Goal: Task Accomplishment & Management: Use online tool/utility

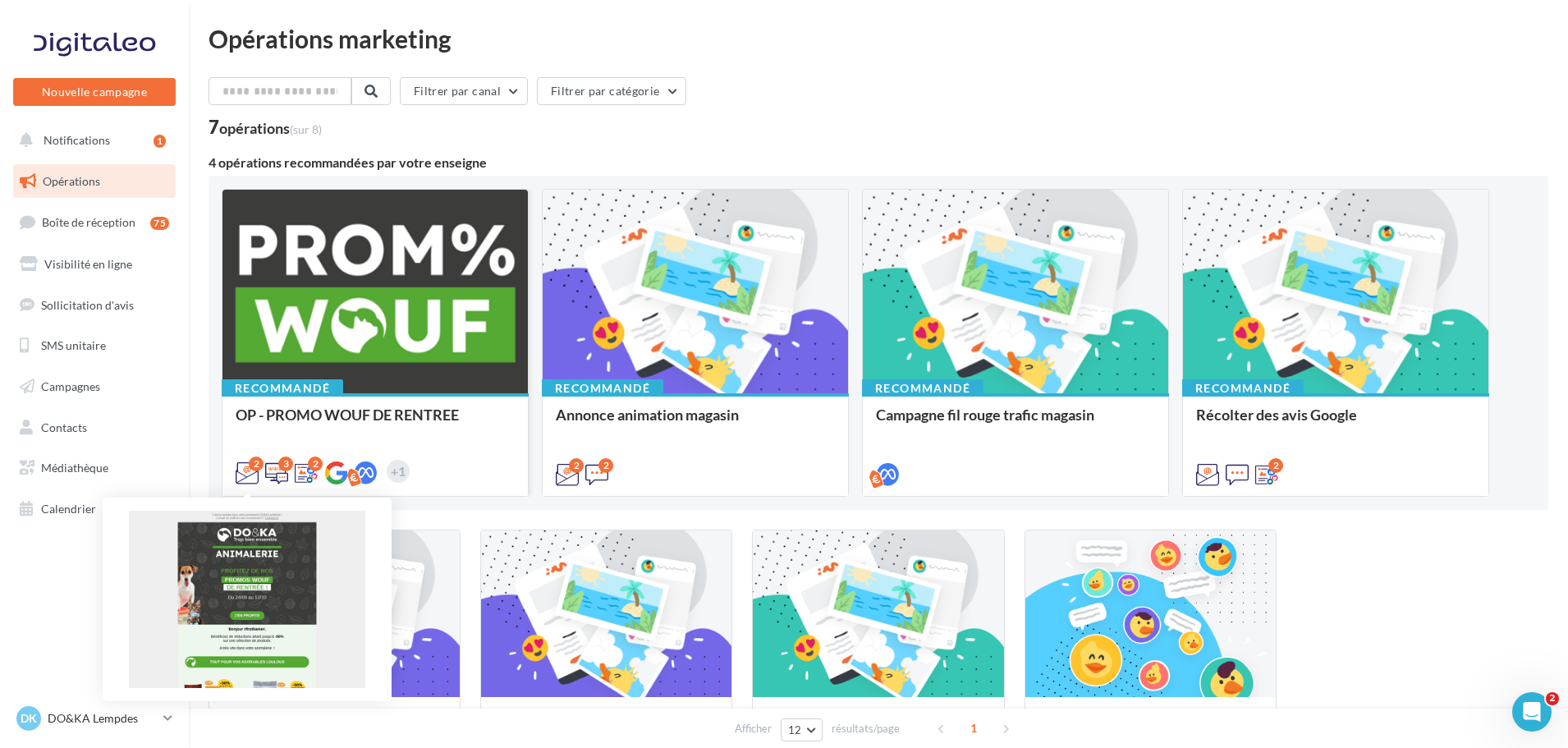
click at [250, 477] on icon at bounding box center [247, 473] width 23 height 23
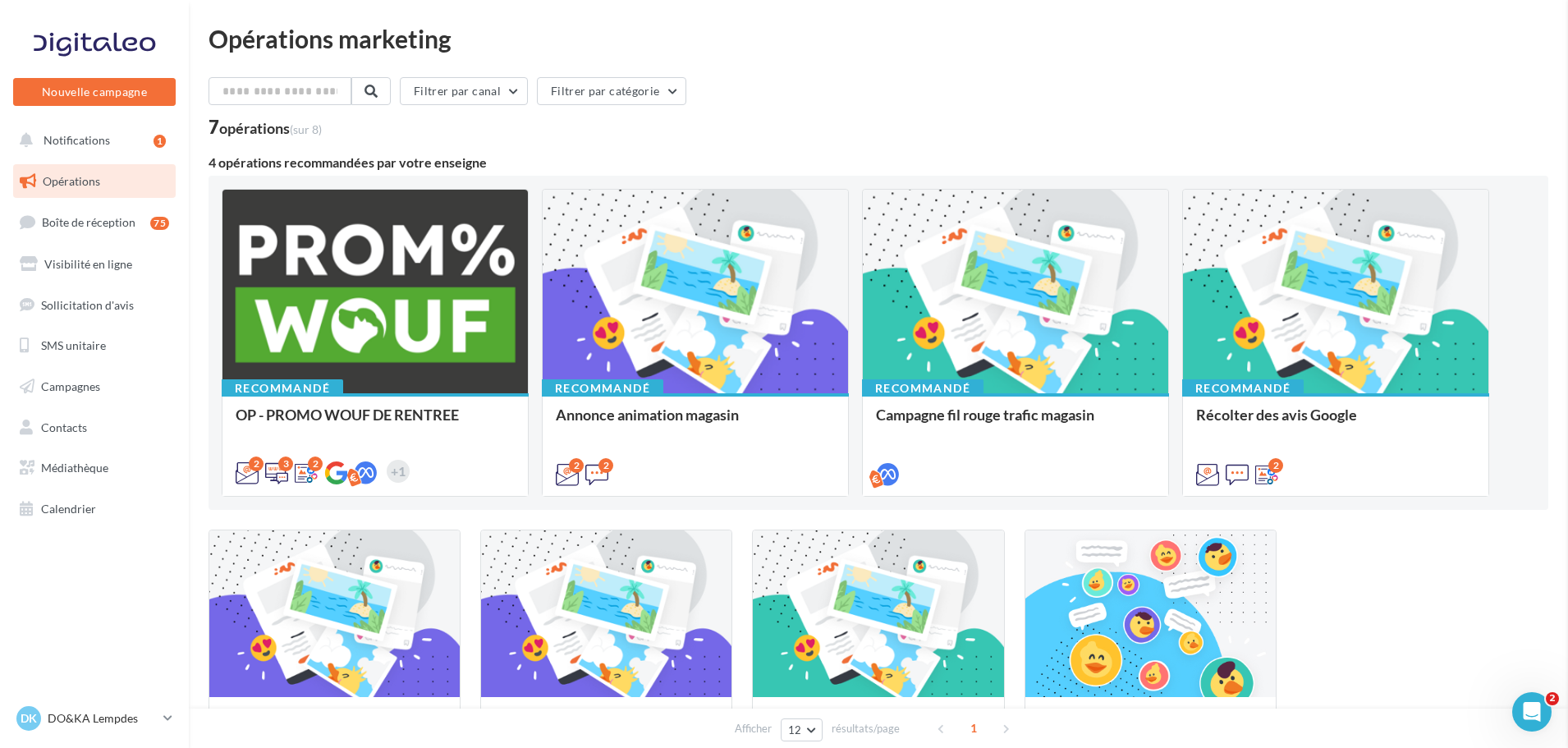
click at [471, 309] on div at bounding box center [375, 292] width 305 height 205
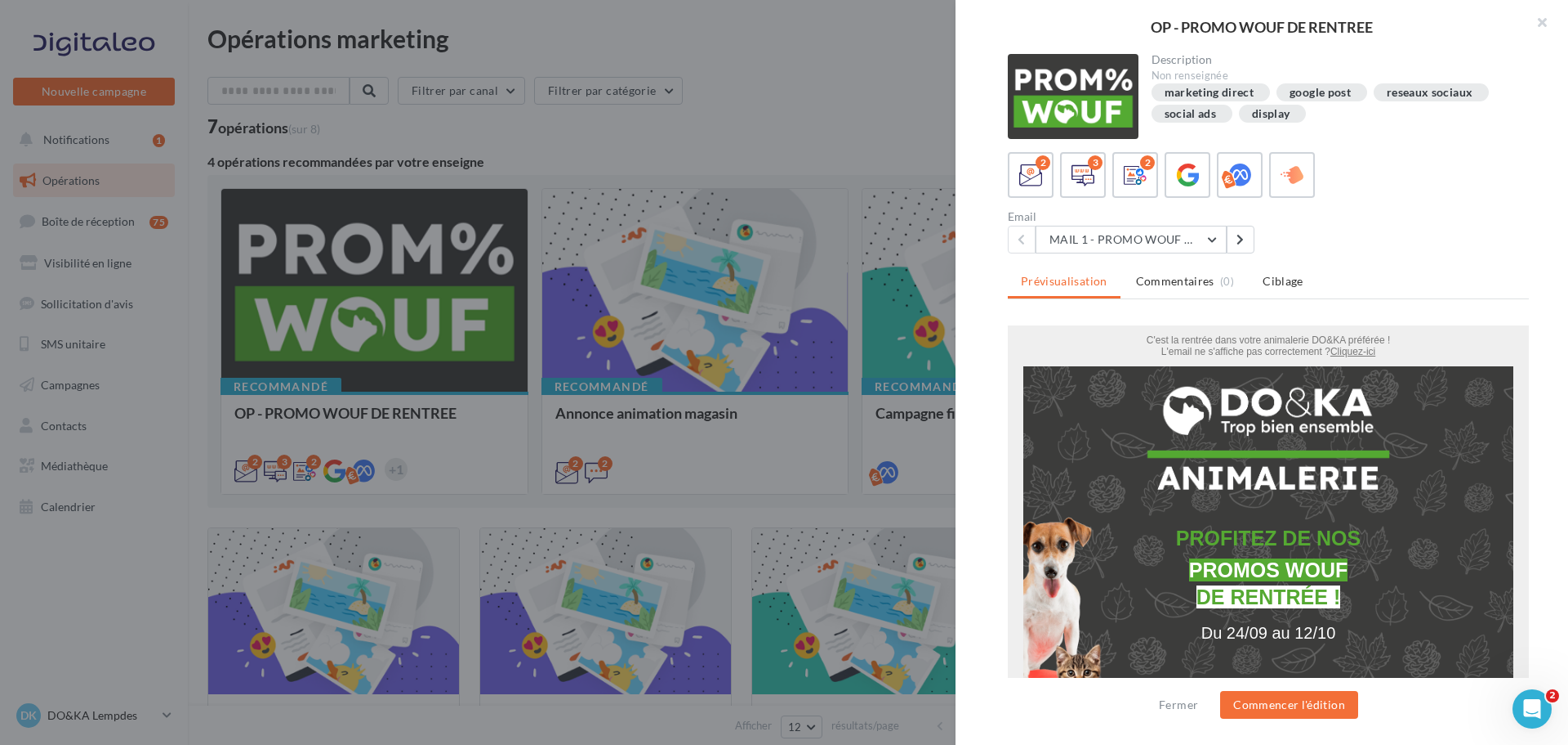
click at [984, 297] on div "Description Non renseignée marketing direct google post reseaux sociaux social …" at bounding box center [1268, 372] width 626 height 638
click at [1214, 243] on button "MAIL 1 - PROMO WOUF RENTREE" at bounding box center [1132, 239] width 191 height 28
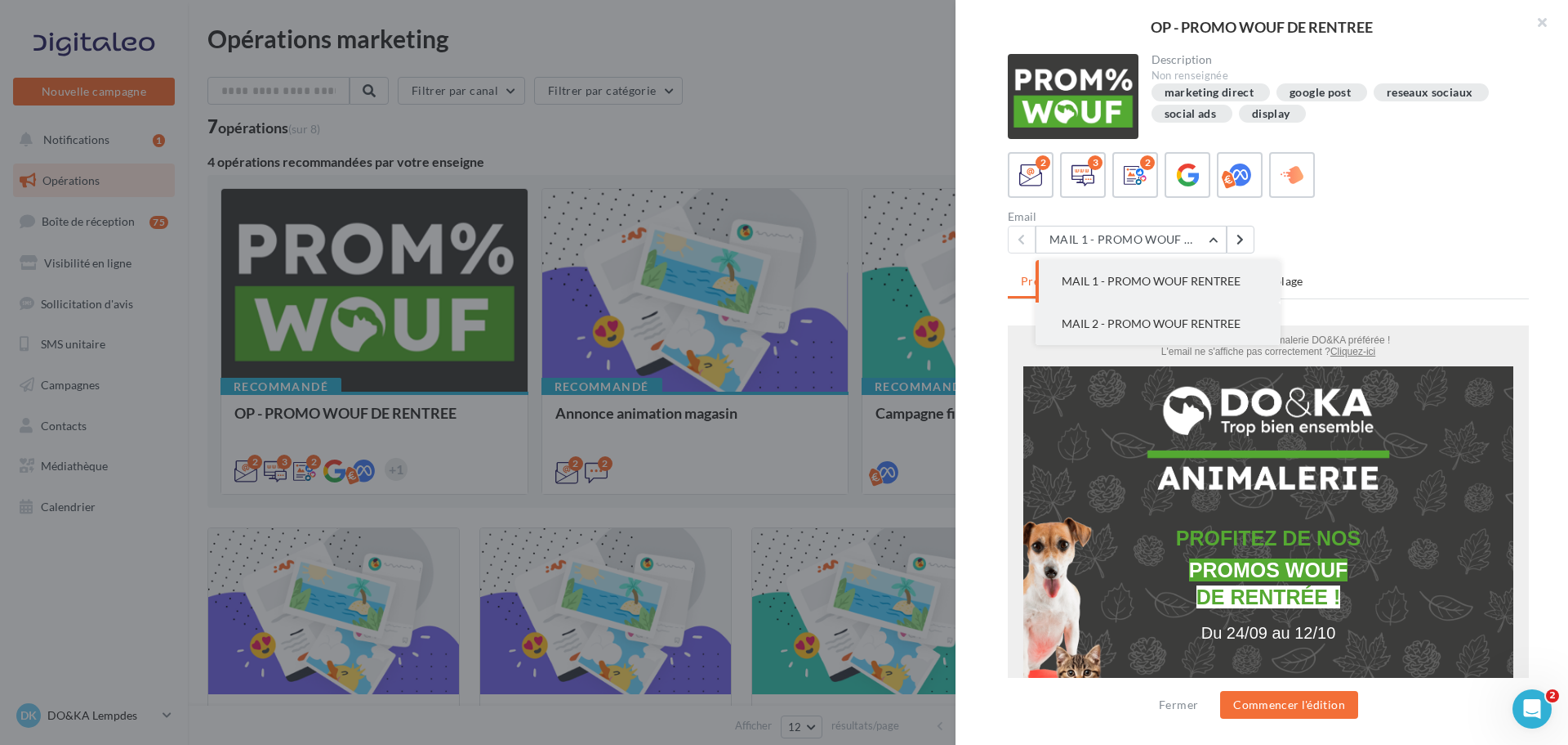
click at [1192, 311] on button "MAIL 2 - PROMO WOUF RENTREE" at bounding box center [1158, 323] width 245 height 42
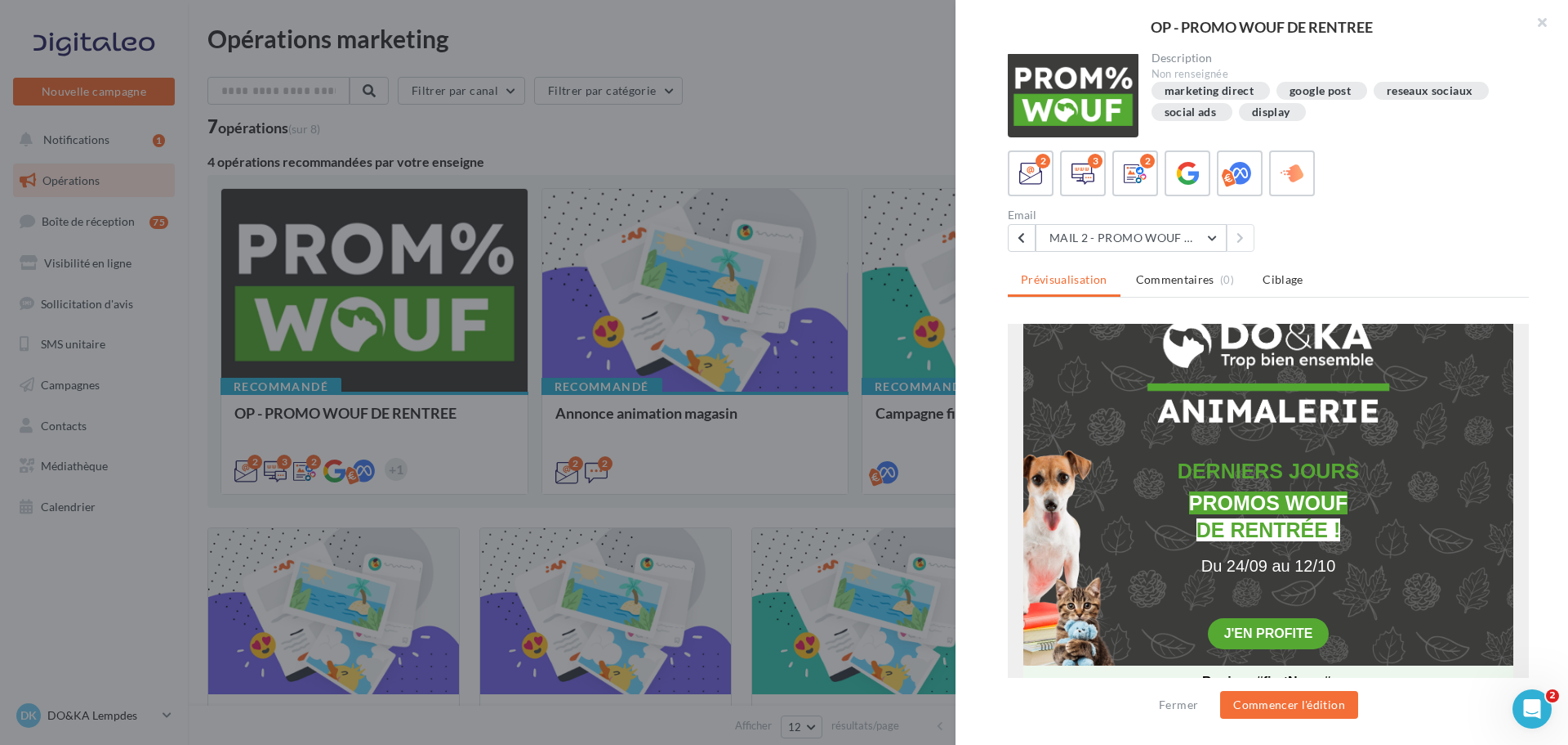
scroll to position [245, 0]
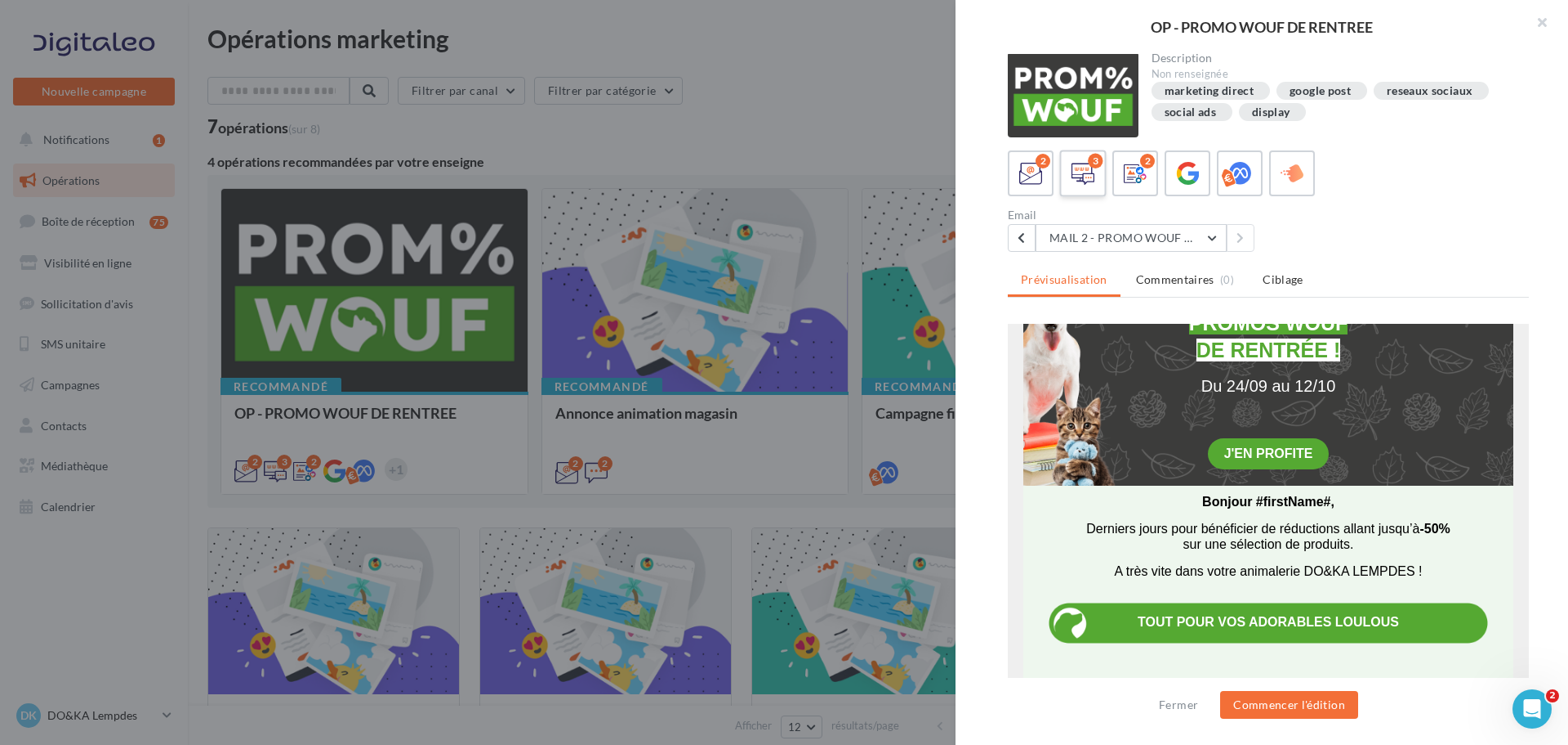
click at [1089, 170] on icon at bounding box center [1083, 173] width 23 height 23
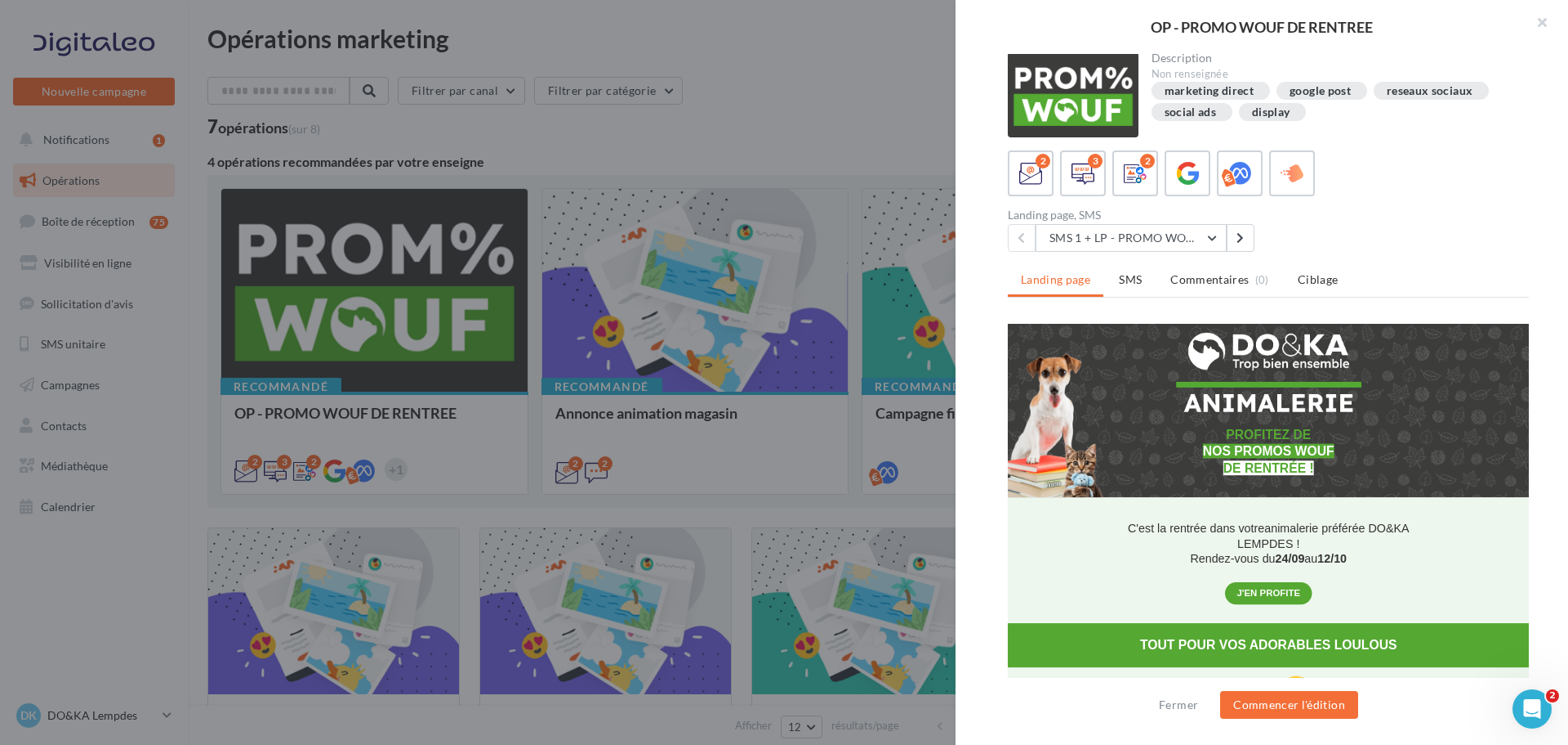
scroll to position [0, 0]
click at [1041, 287] on ul "Landing page SMS Commentaires (0) Ciblage" at bounding box center [1269, 281] width 521 height 33
click at [1065, 283] on ul "Landing page SMS Commentaires (0) Ciblage" at bounding box center [1269, 281] width 521 height 33
click at [1076, 282] on ul "Landing page SMS Commentaires (0) Ciblage" at bounding box center [1269, 281] width 521 height 33
click at [1139, 286] on li "SMS" at bounding box center [1130, 279] width 49 height 29
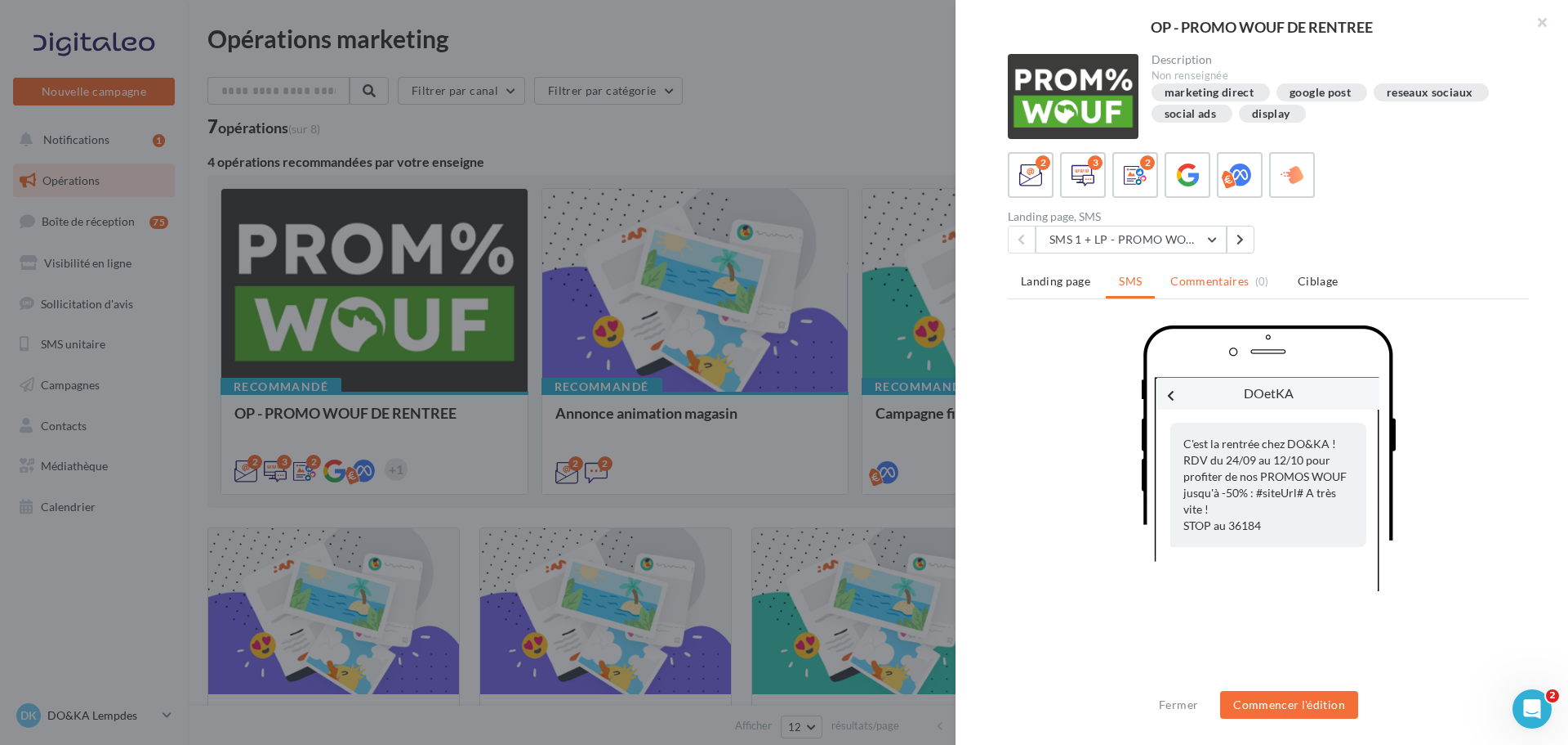
click at [1218, 285] on span "Commentaires" at bounding box center [1210, 281] width 79 height 16
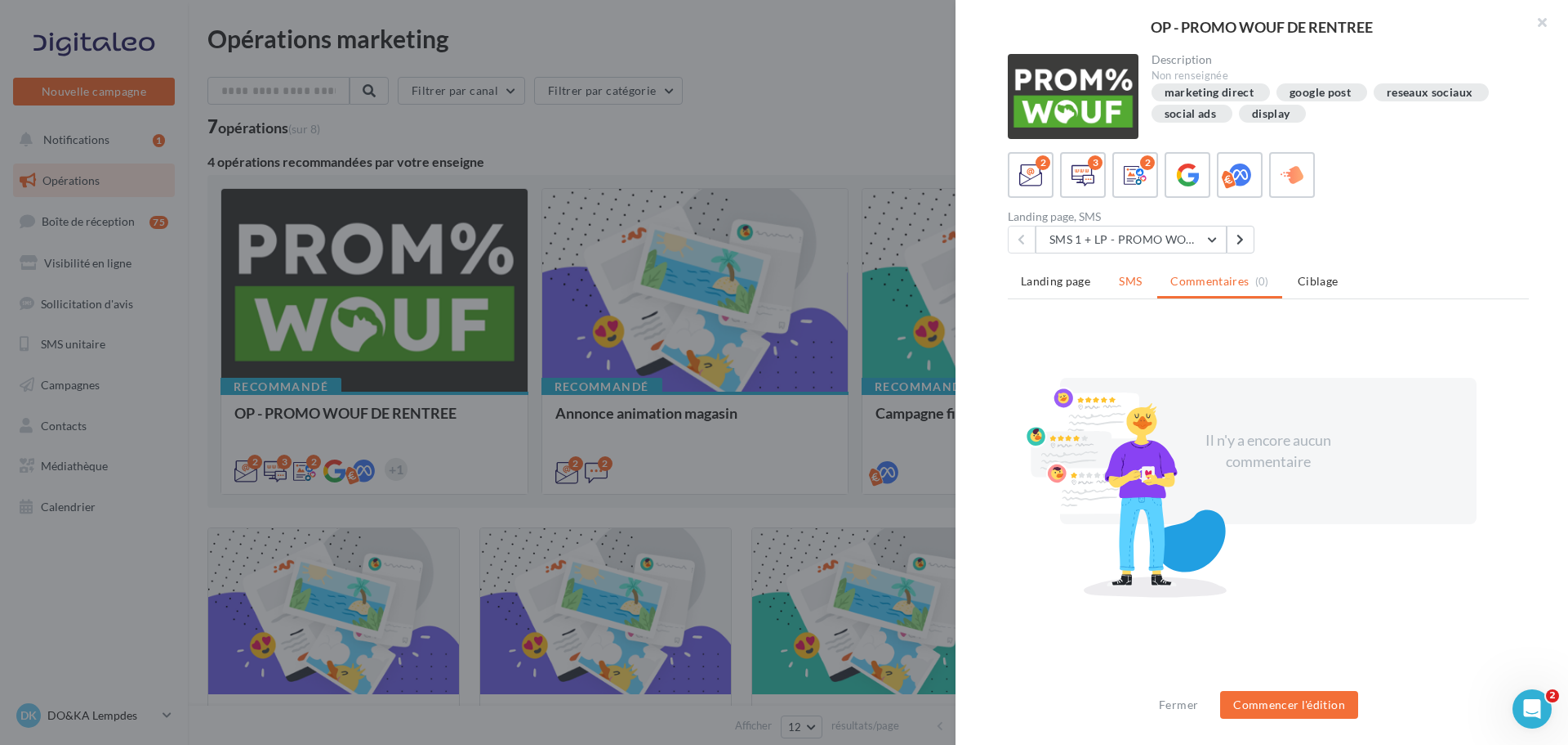
click at [1136, 276] on span "SMS" at bounding box center [1130, 281] width 23 height 14
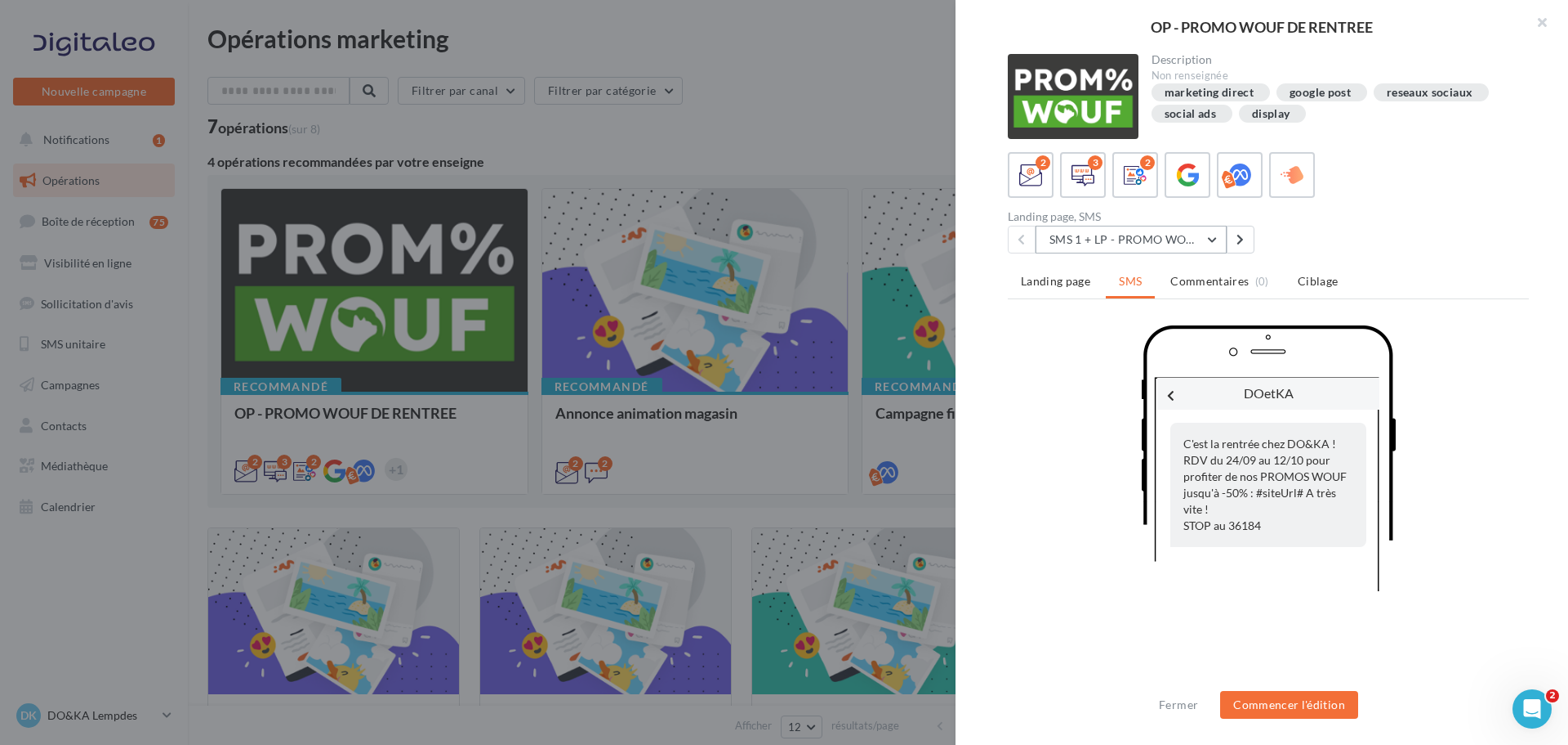
click at [1216, 244] on button "SMS 1 + LP - PROMO WOUF RENTREE" at bounding box center [1132, 239] width 191 height 28
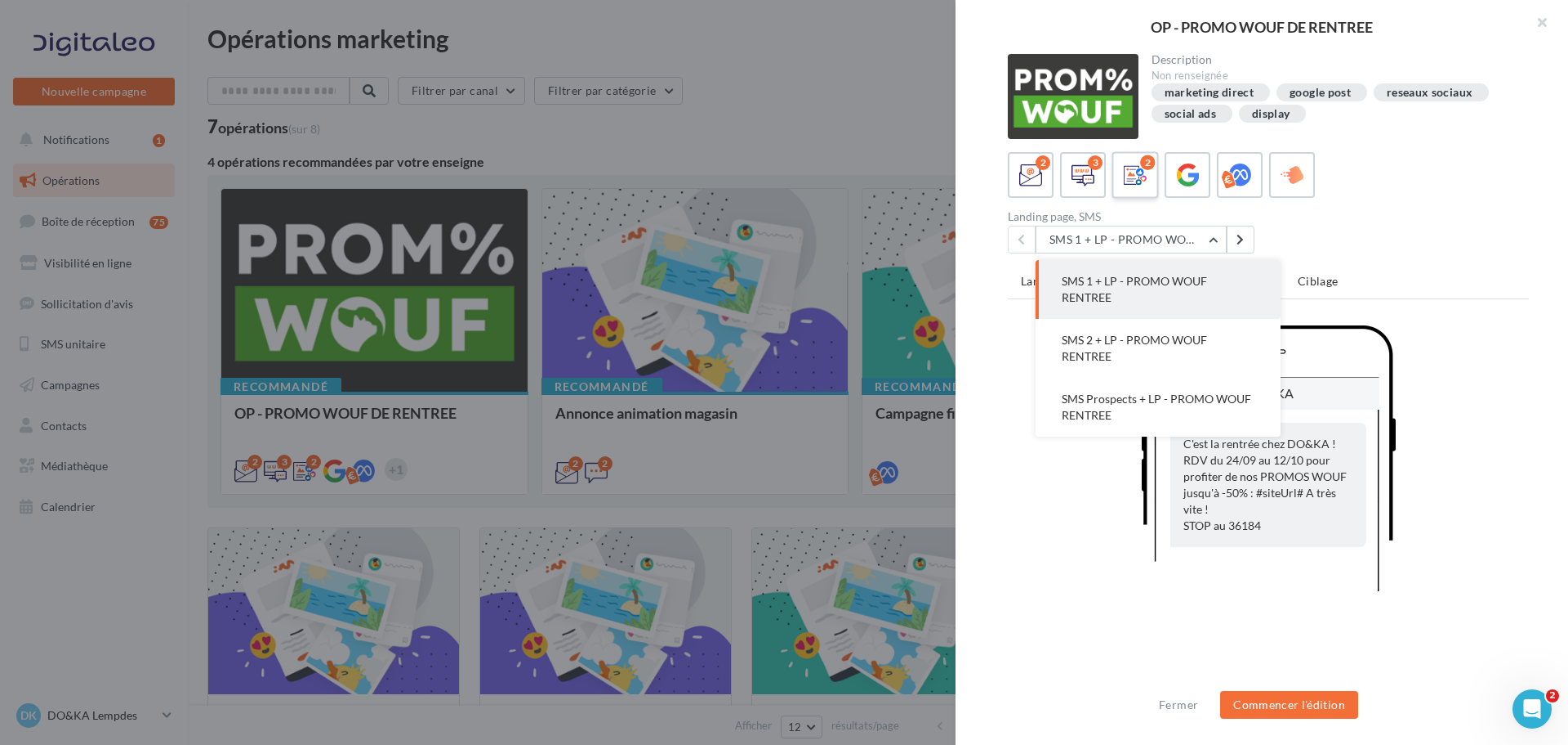
click at [1145, 180] on icon at bounding box center [1136, 175] width 23 height 23
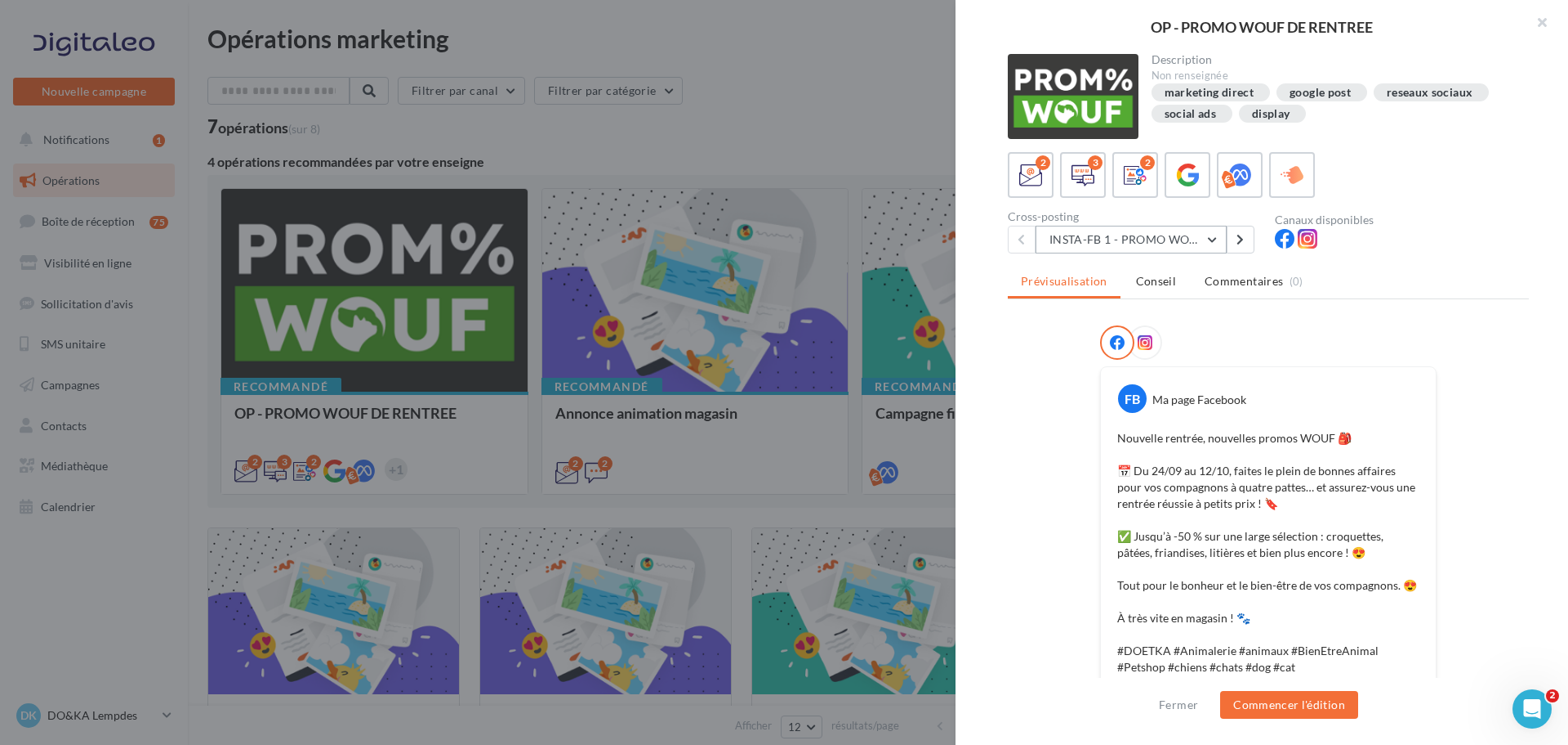
click at [1219, 241] on button "INSTA-FB 1 - PROMO WOUF RENTREE" at bounding box center [1132, 239] width 191 height 28
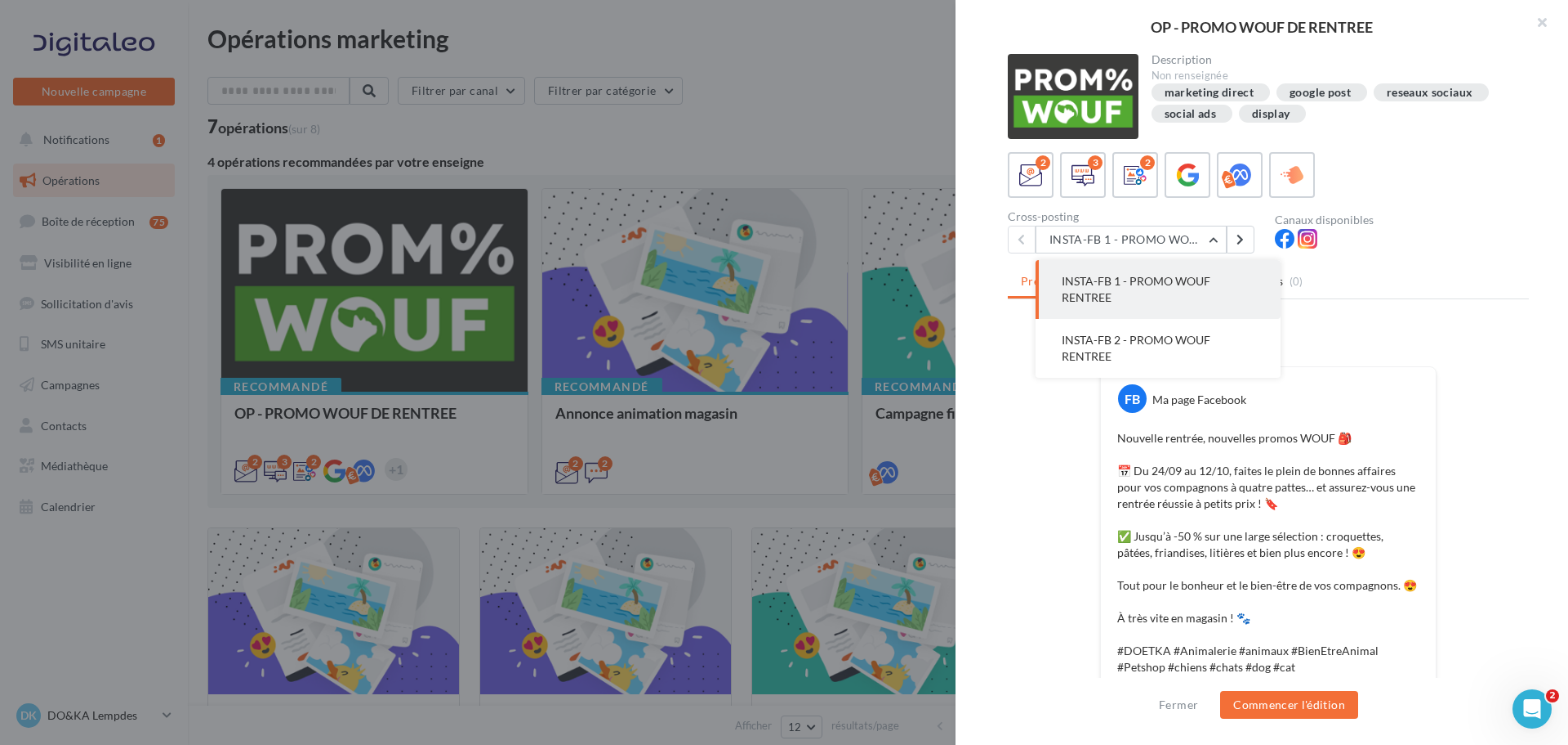
click at [1175, 287] on span "INSTA-FB 1 - PROMO WOUF RENTREE" at bounding box center [1136, 289] width 149 height 30
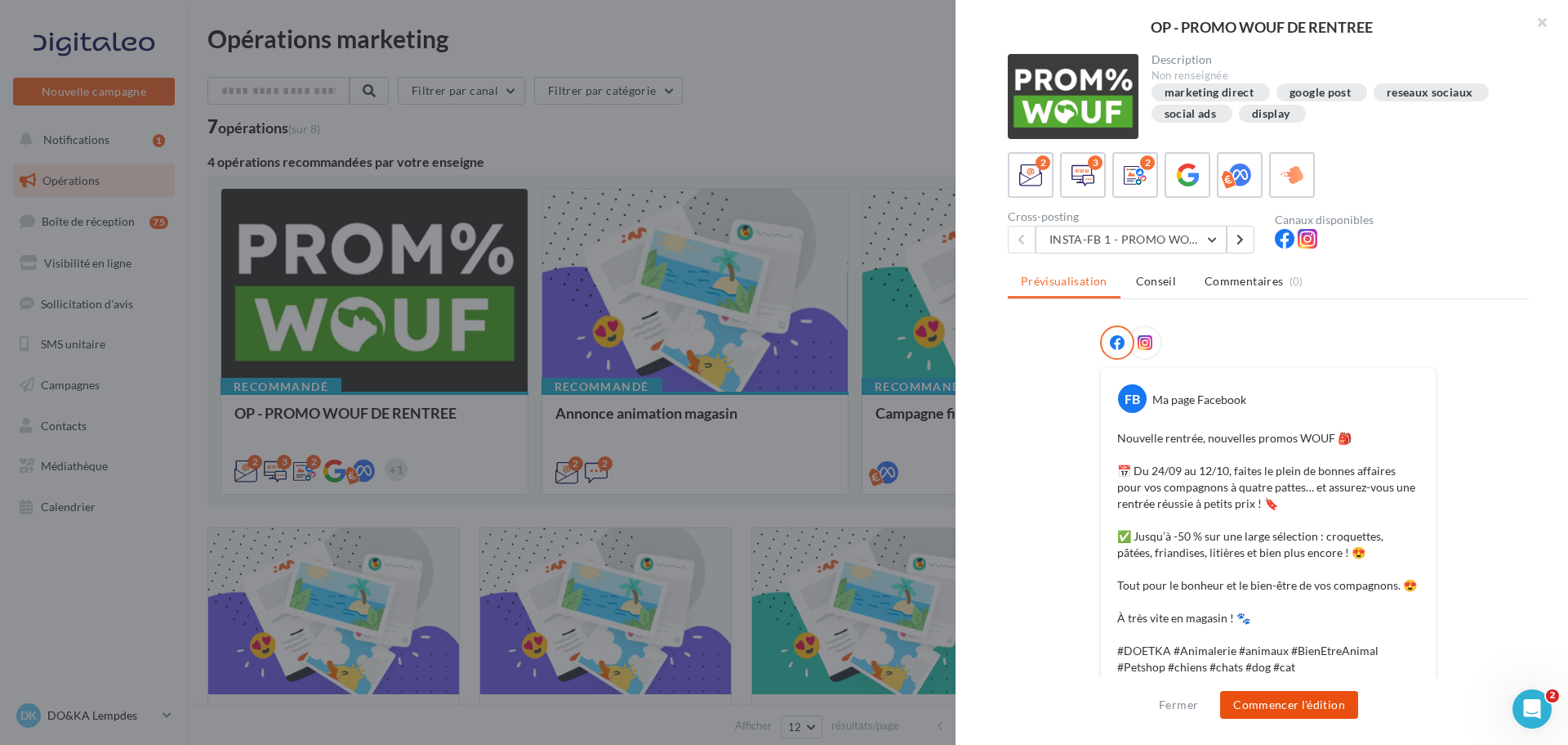
click at [1284, 707] on button "Commencer l'édition" at bounding box center [1289, 705] width 138 height 28
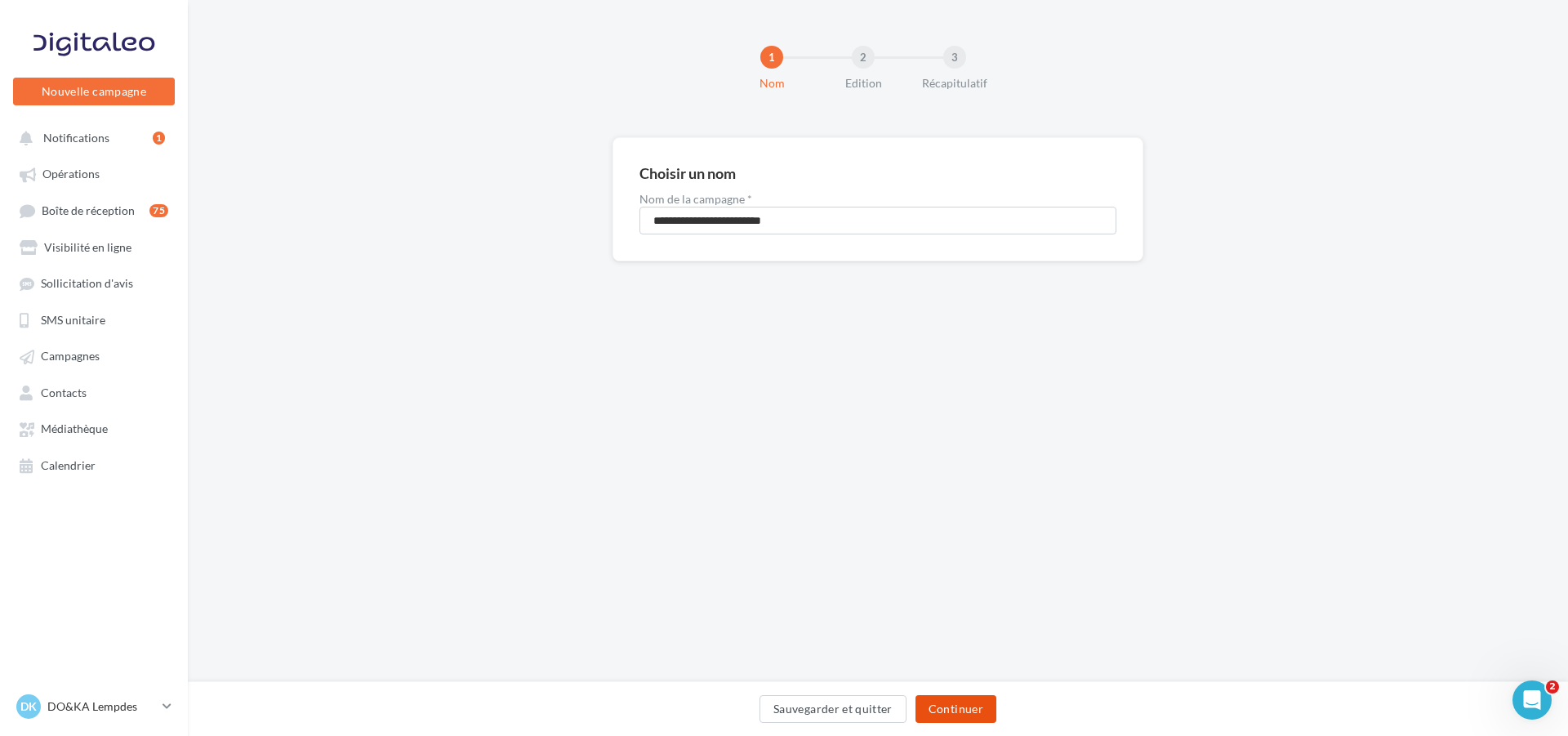
click at [954, 709] on button "Continuer" at bounding box center [956, 709] width 81 height 28
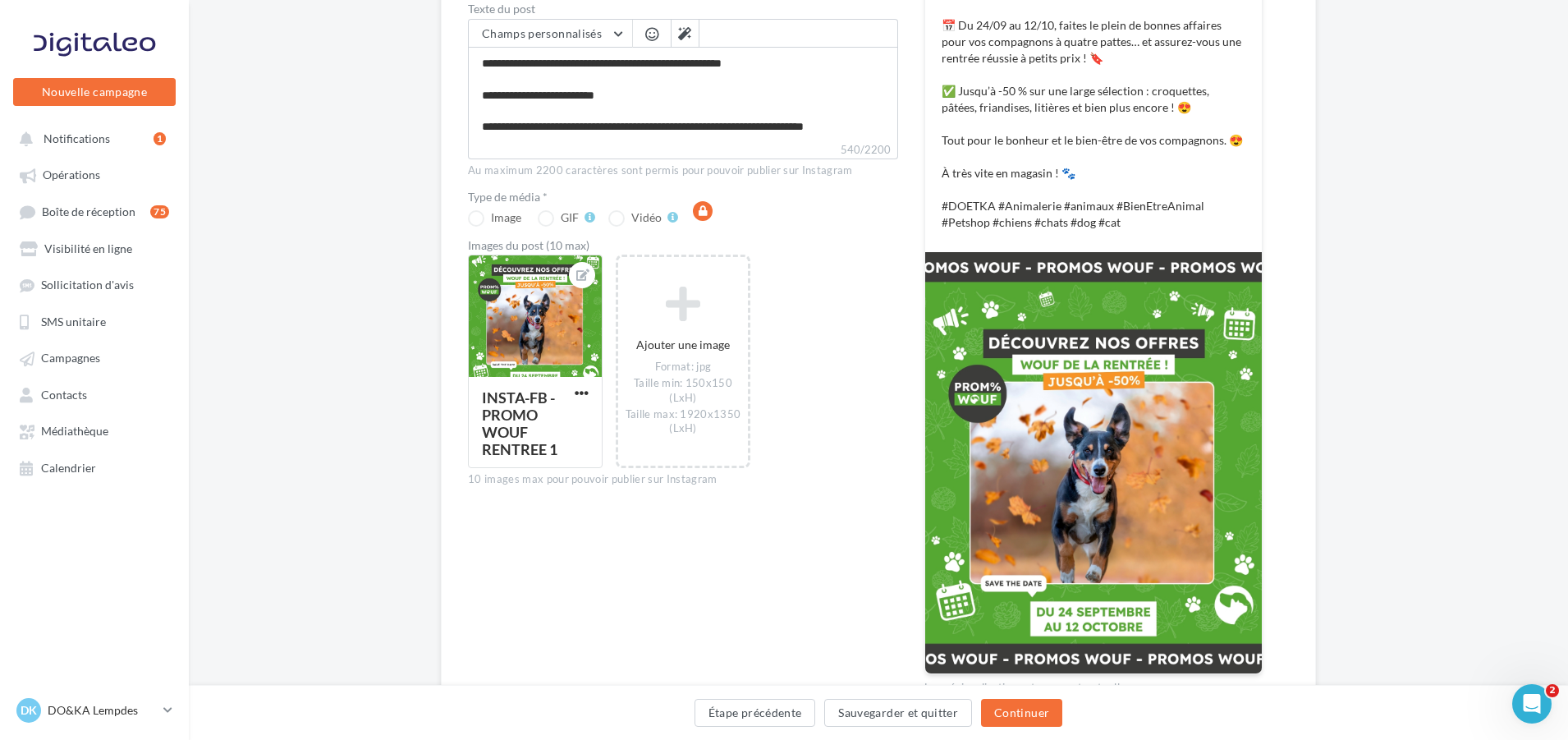
scroll to position [411, 0]
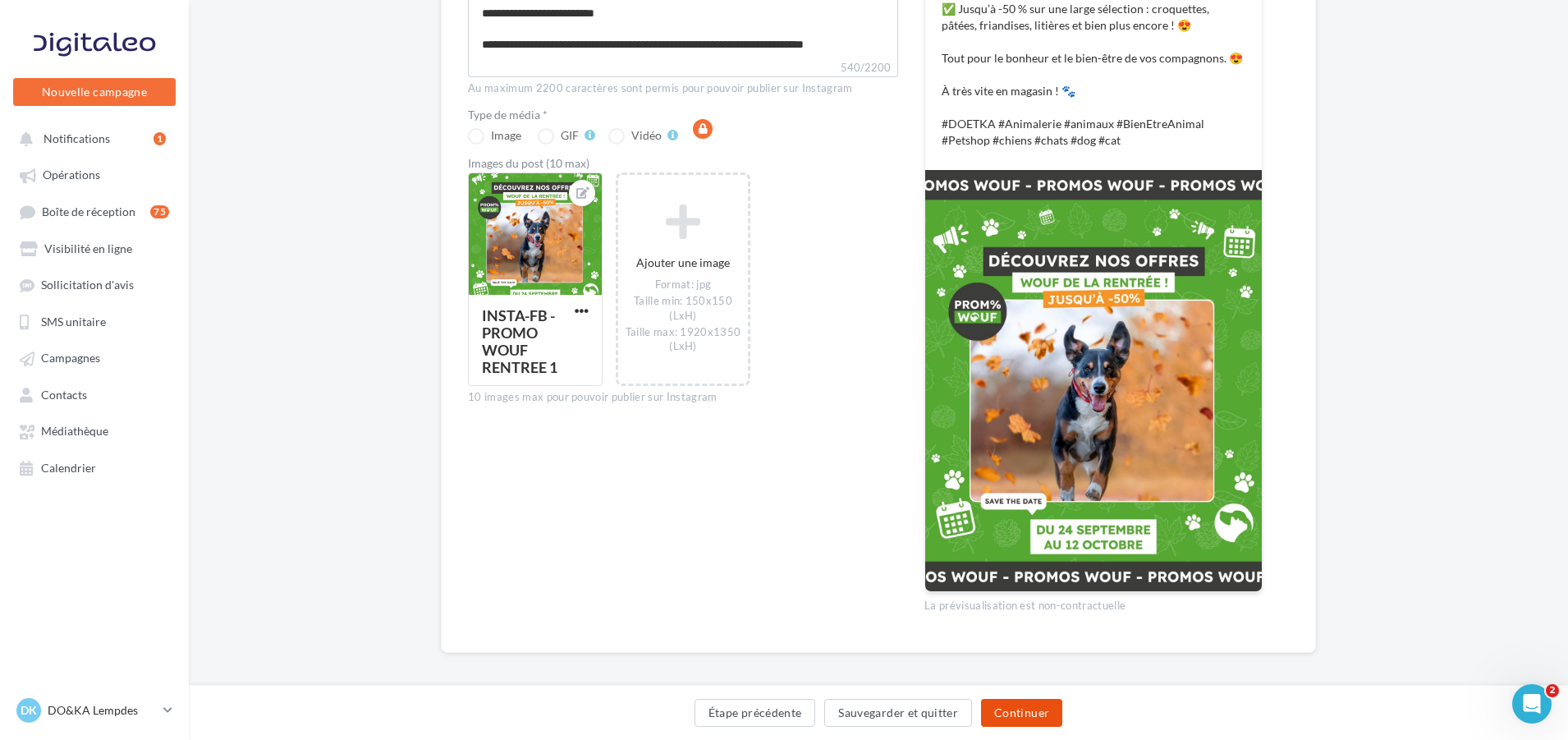
click at [1017, 711] on button "Continuer" at bounding box center [1021, 713] width 81 height 28
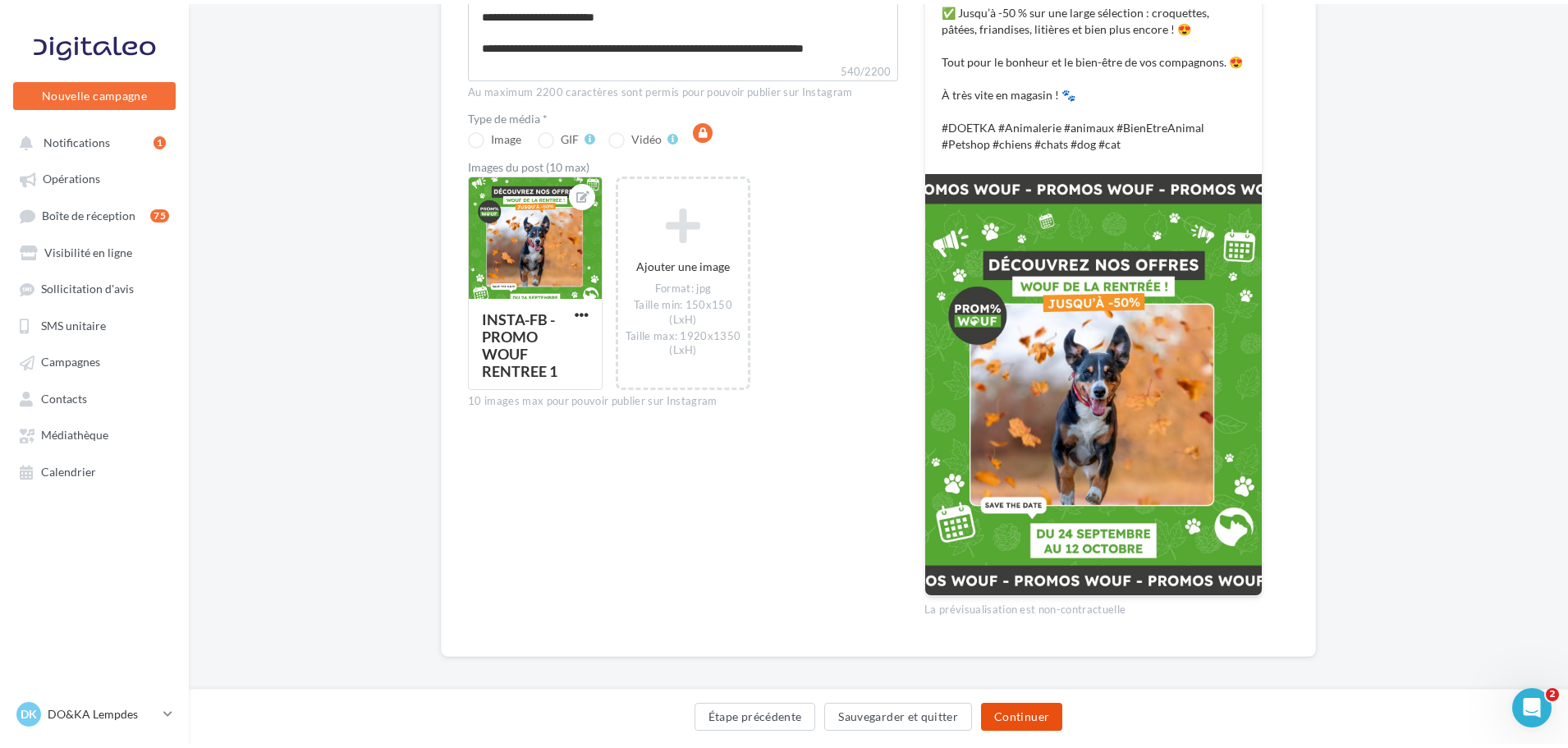
scroll to position [0, 0]
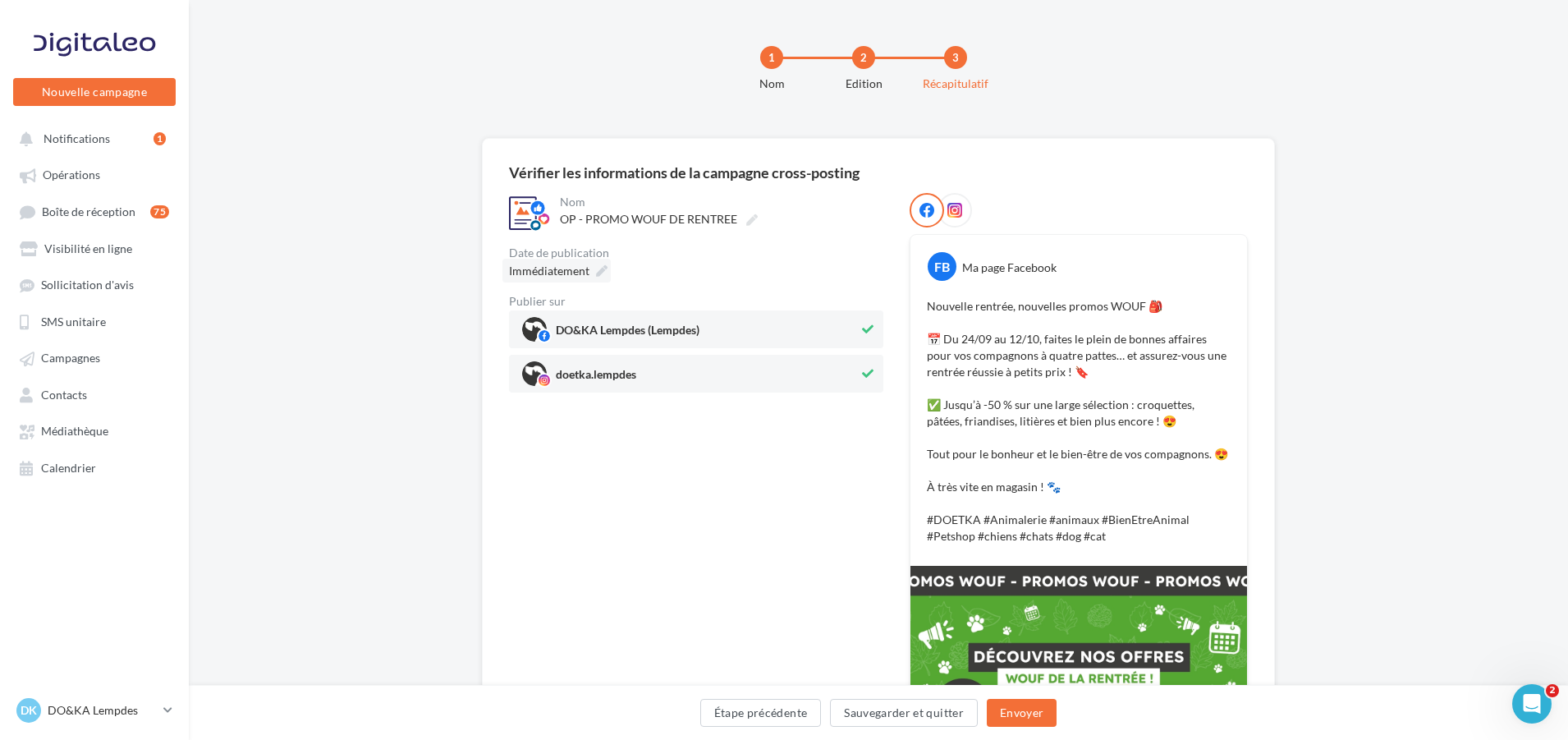
click at [596, 271] on icon at bounding box center [601, 271] width 11 height 11
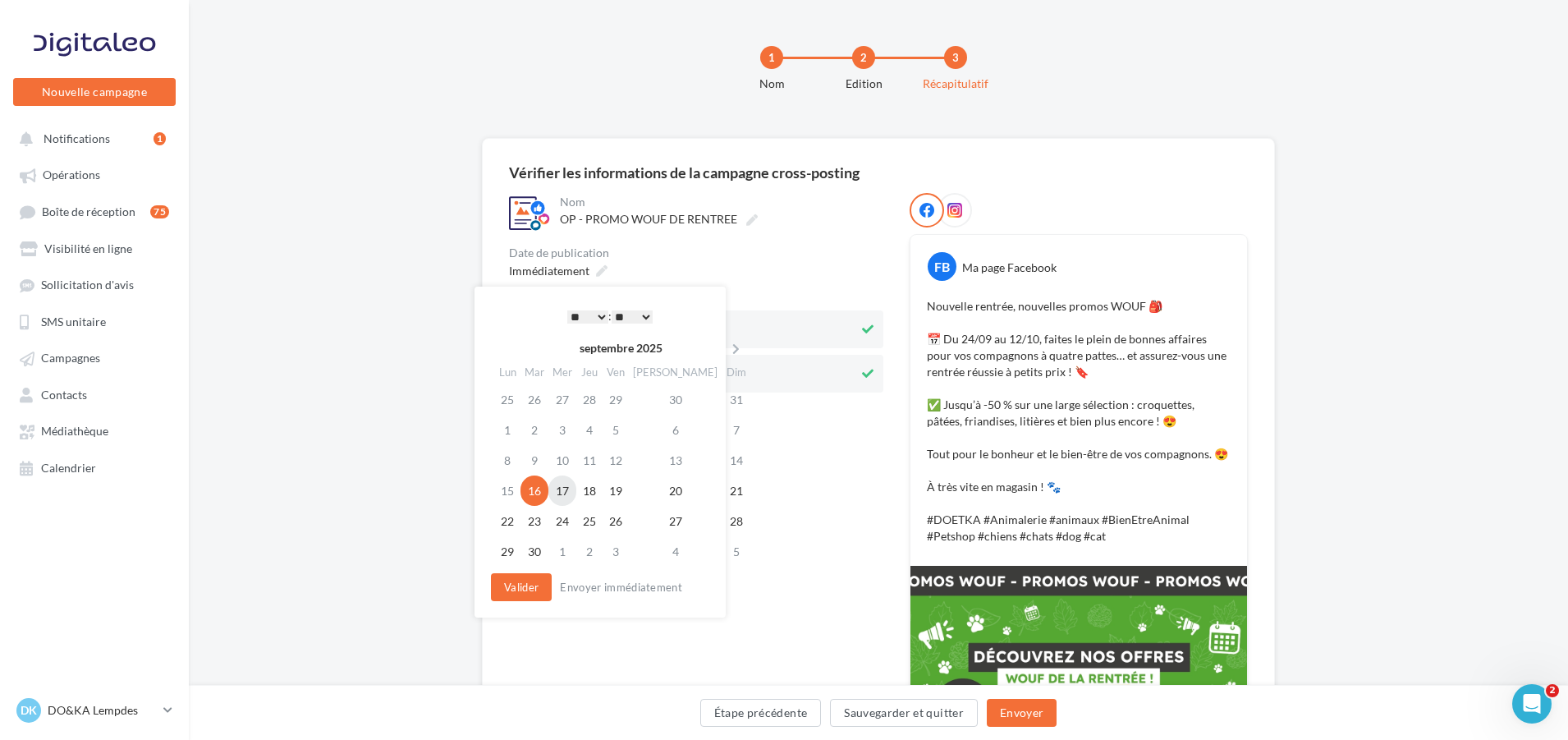
click at [566, 492] on td "17" at bounding box center [563, 490] width 28 height 30
click at [596, 315] on select "* * * * * * * * * * ** ** ** ** ** ** ** ** ** ** ** ** ** **" at bounding box center [588, 317] width 41 height 13
click at [652, 314] on select "** ** ** ** ** **" at bounding box center [632, 317] width 41 height 13
click at [523, 589] on button "Valider" at bounding box center [521, 587] width 60 height 28
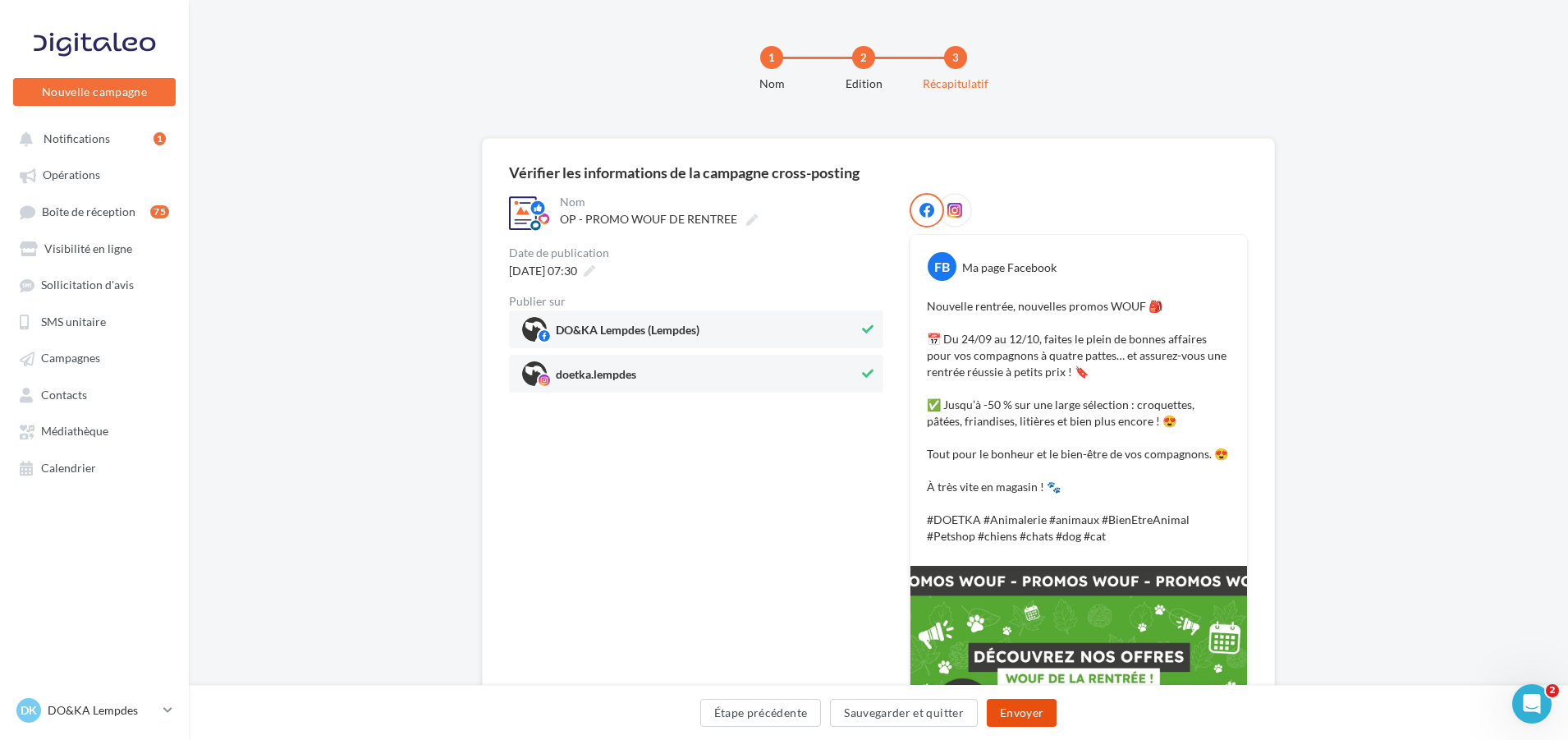
click at [1023, 718] on button "Envoyer" at bounding box center [1021, 713] width 70 height 28
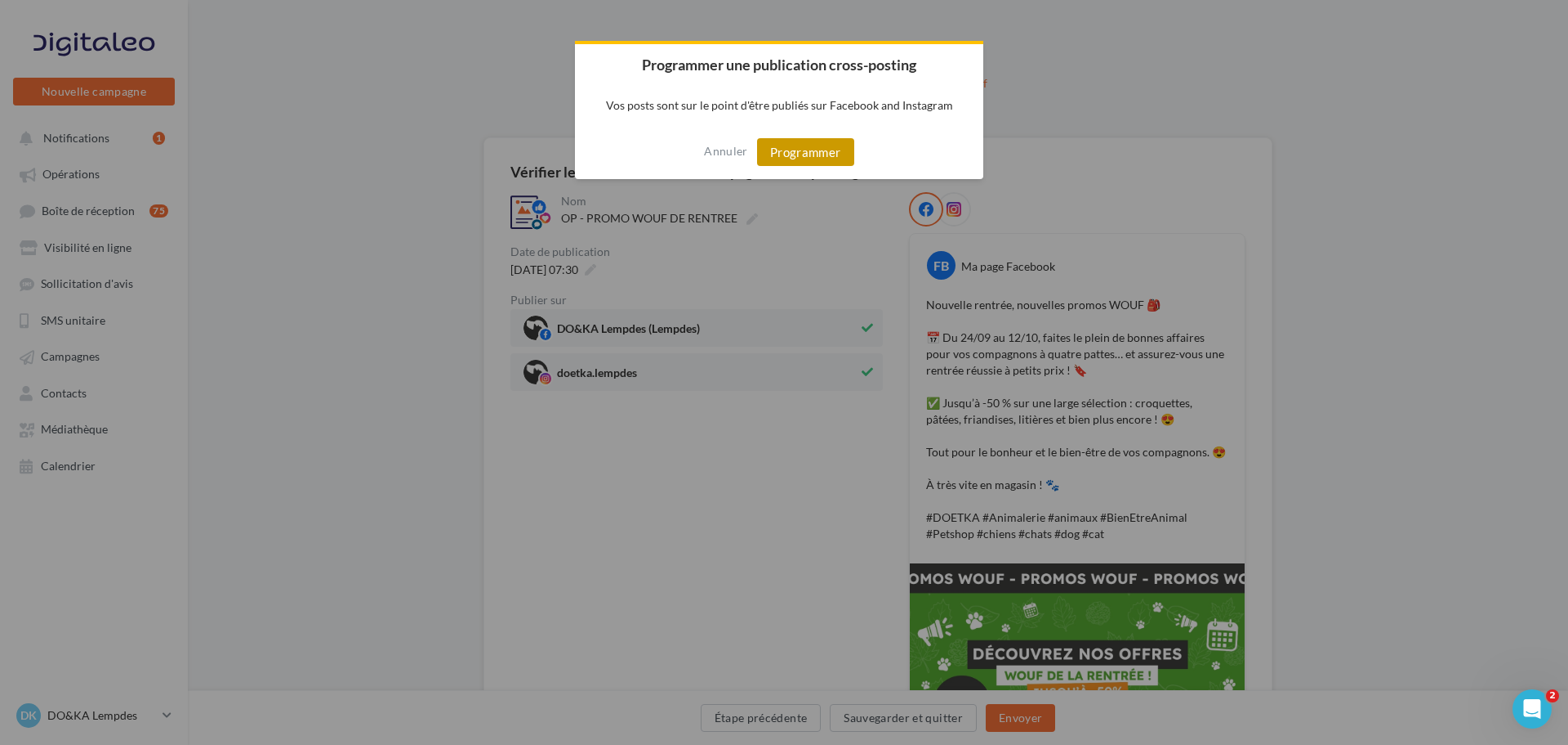
click at [814, 150] on button "Programmer" at bounding box center [806, 152] width 98 height 28
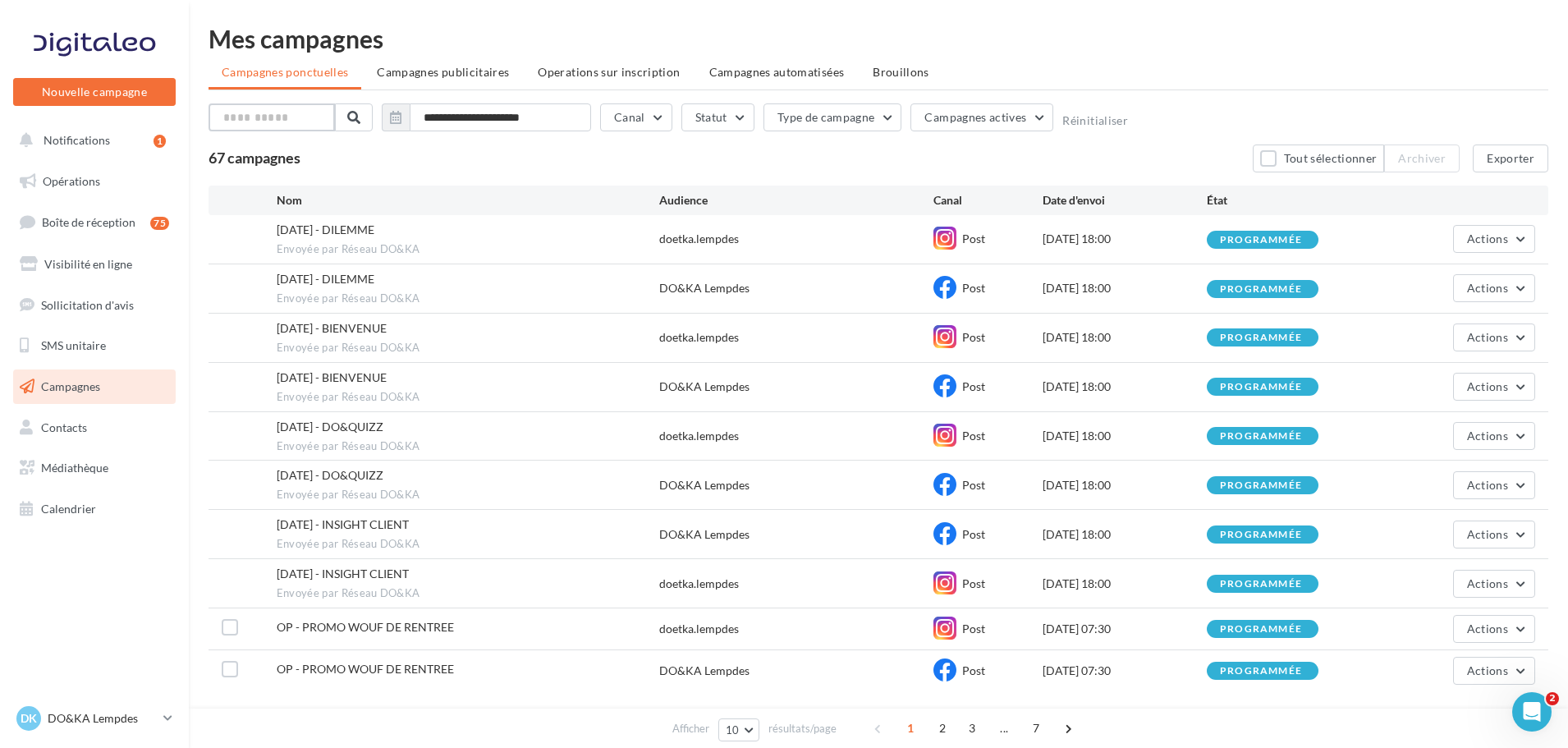
click at [258, 122] on input "text" at bounding box center [271, 118] width 126 height 28
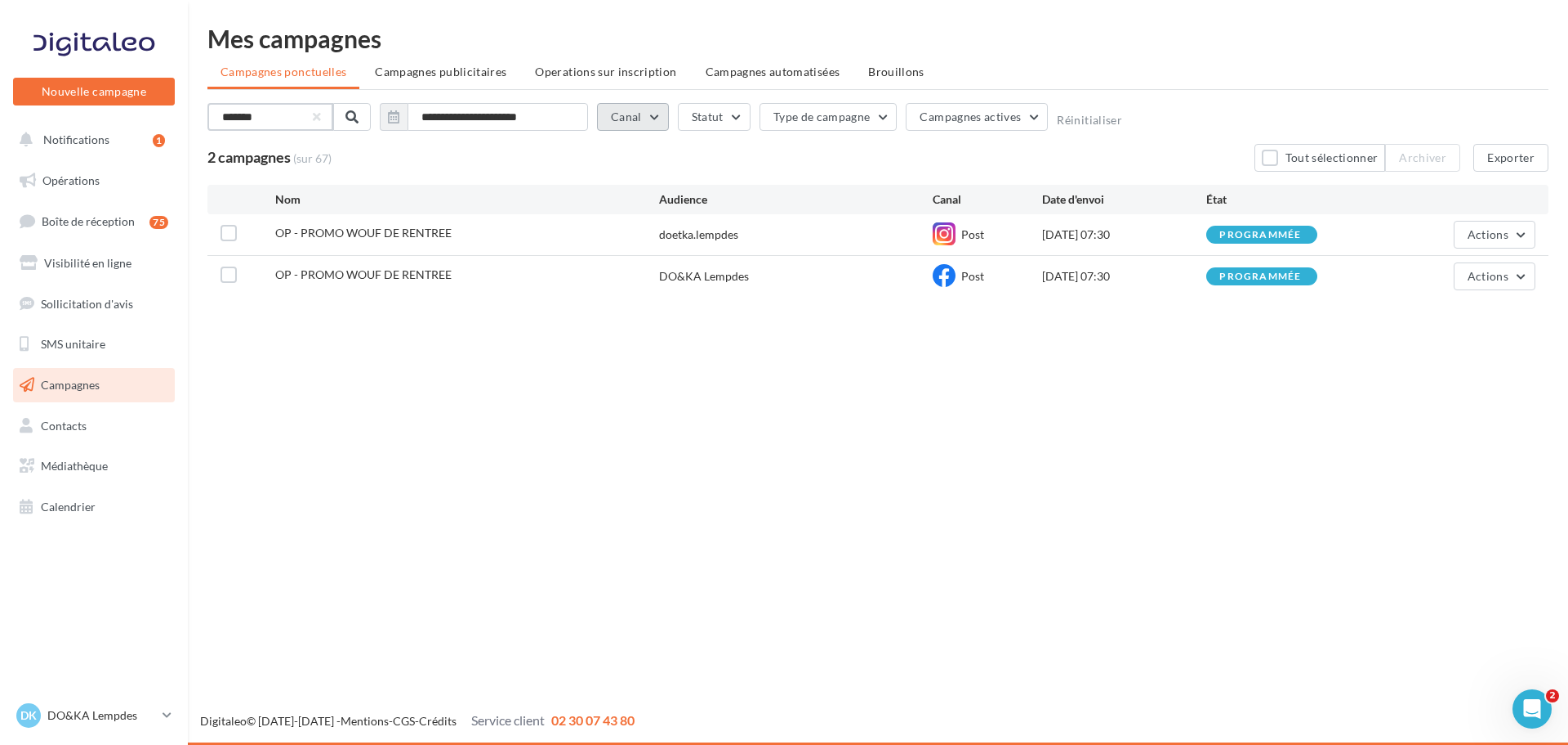
type input "*******"
click at [644, 114] on button "Canal" at bounding box center [633, 117] width 72 height 28
click at [459, 72] on span "Campagnes publicitaires" at bounding box center [441, 71] width 131 height 14
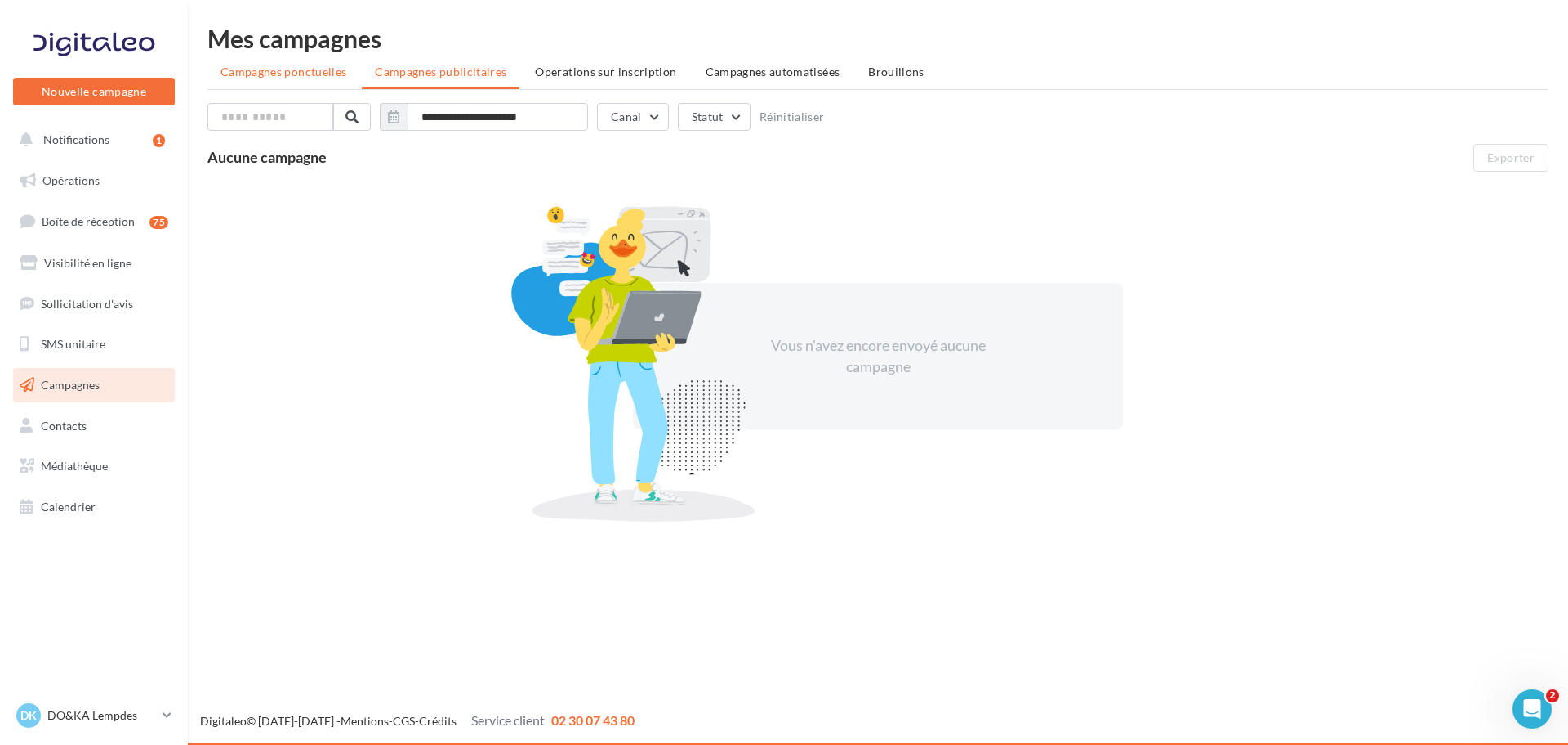
click at [338, 75] on span "Campagnes ponctuelles" at bounding box center [283, 71] width 126 height 14
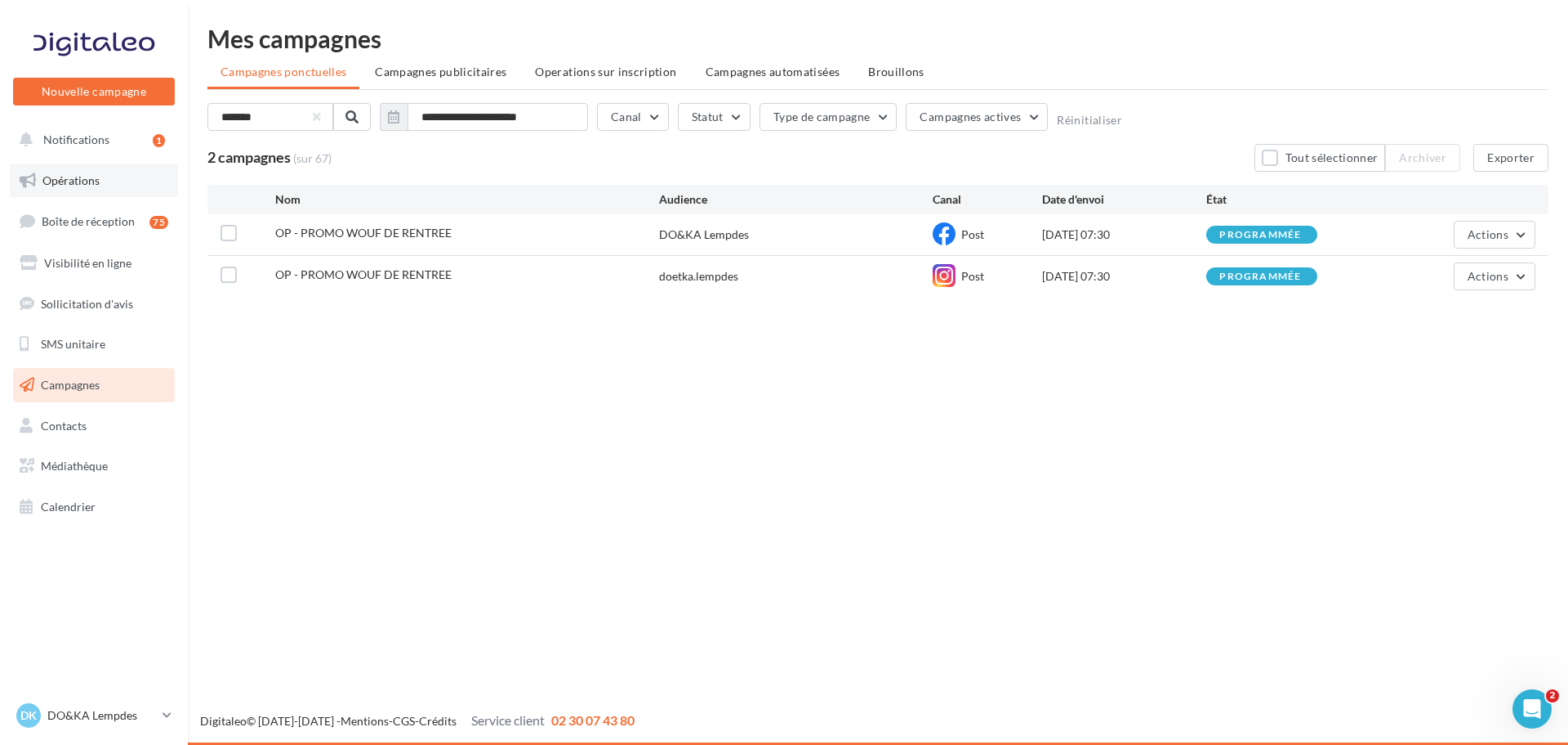
click at [83, 181] on span "Opérations" at bounding box center [70, 180] width 57 height 14
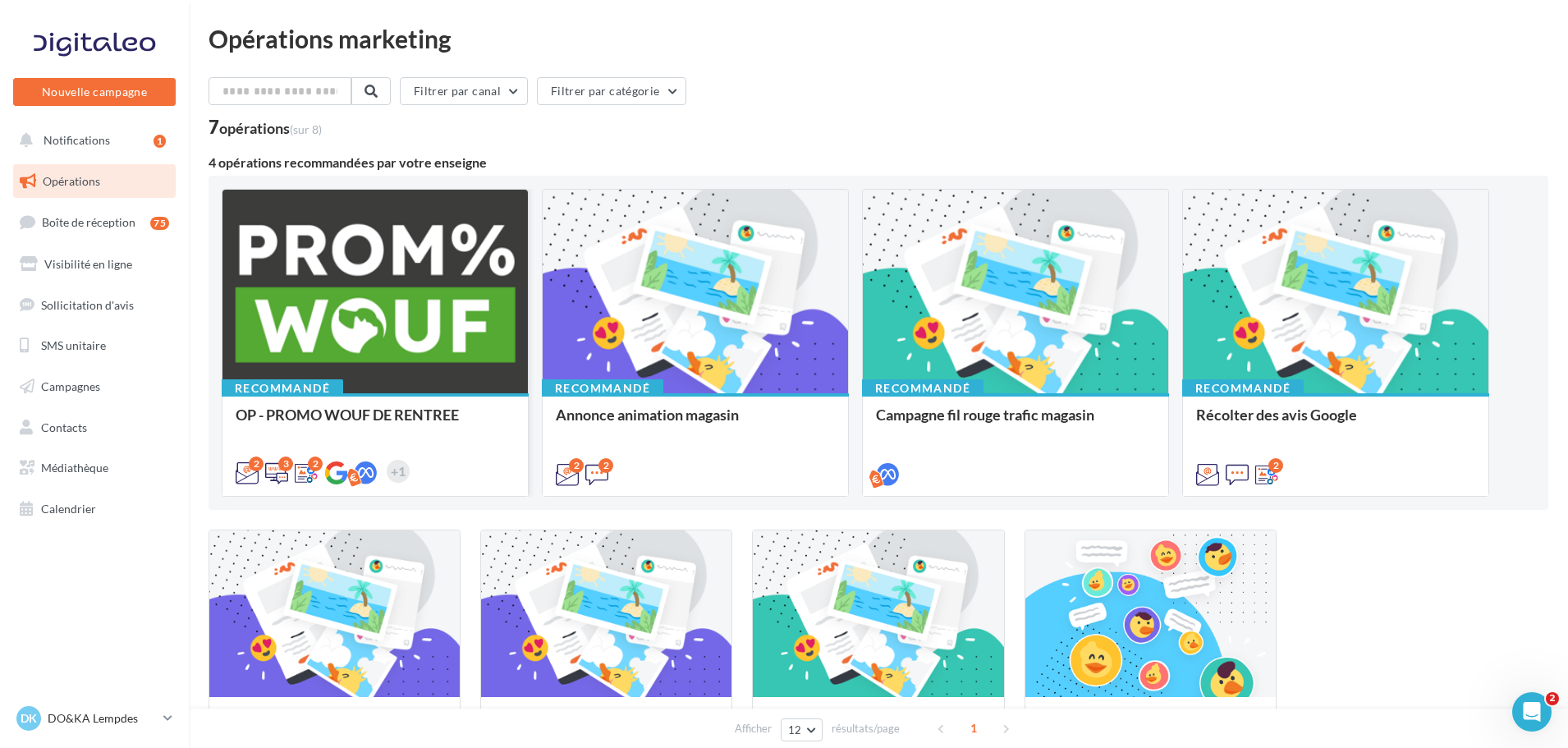
click at [411, 319] on div at bounding box center [375, 292] width 305 height 205
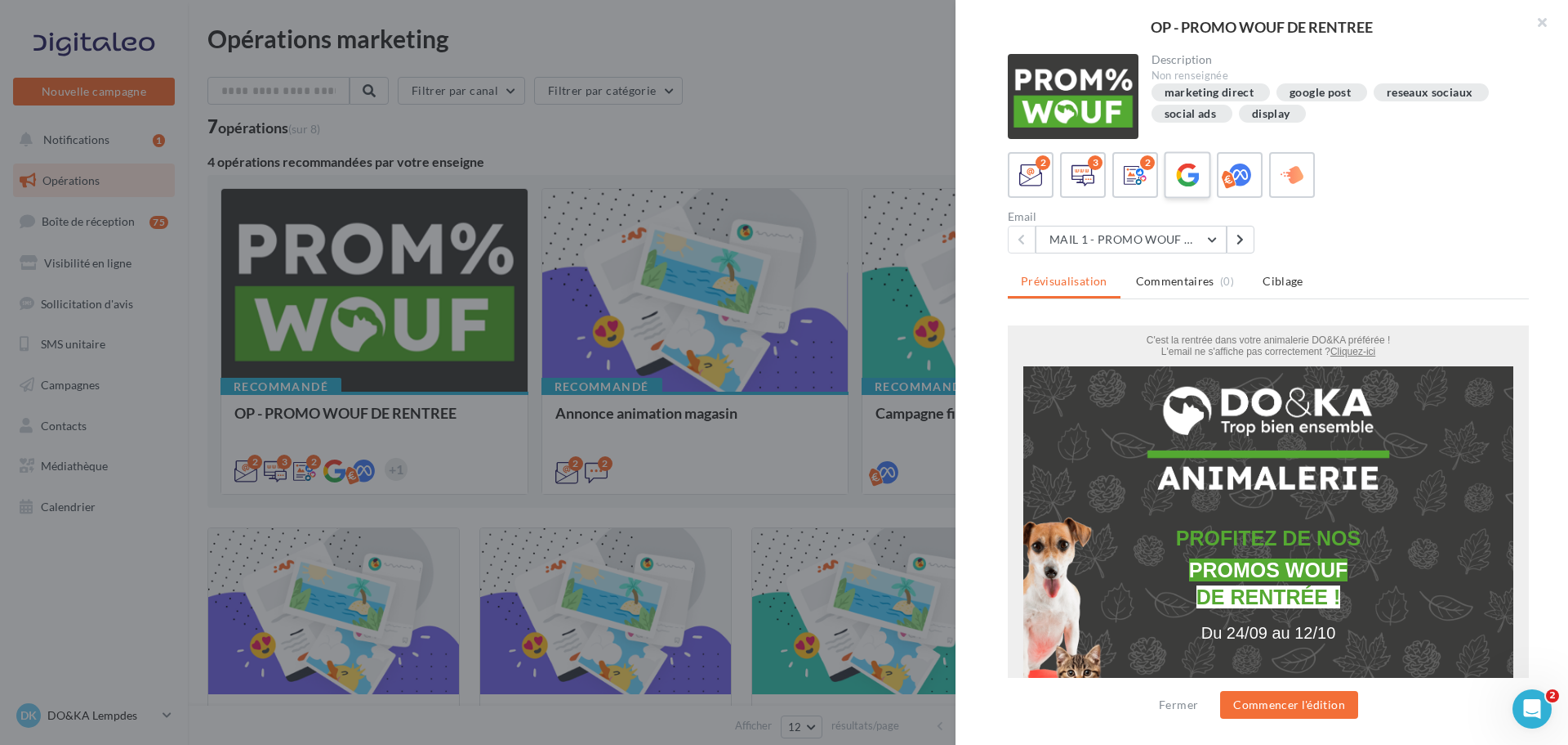
click at [1188, 177] on icon at bounding box center [1187, 175] width 23 height 23
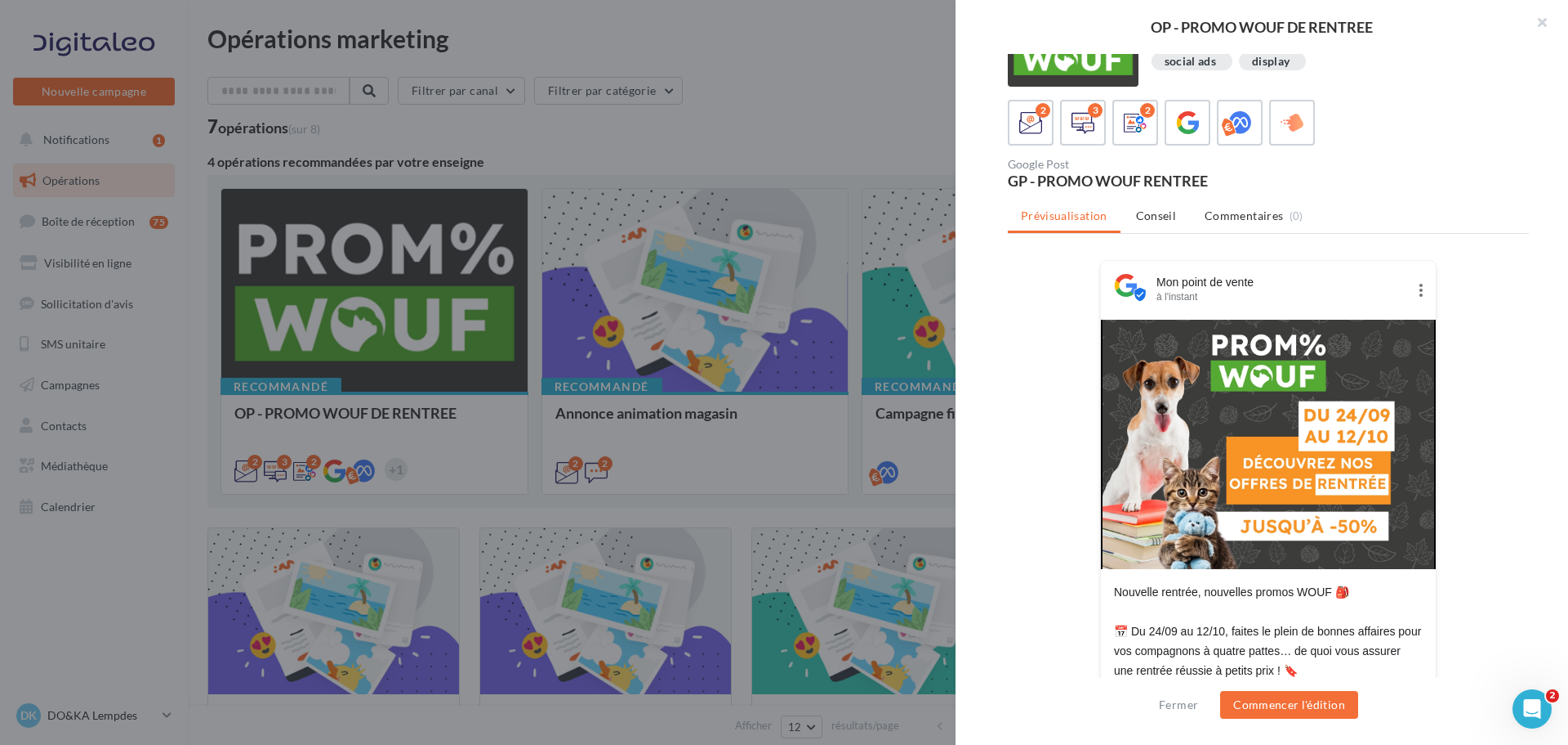
scroll to position [82, 0]
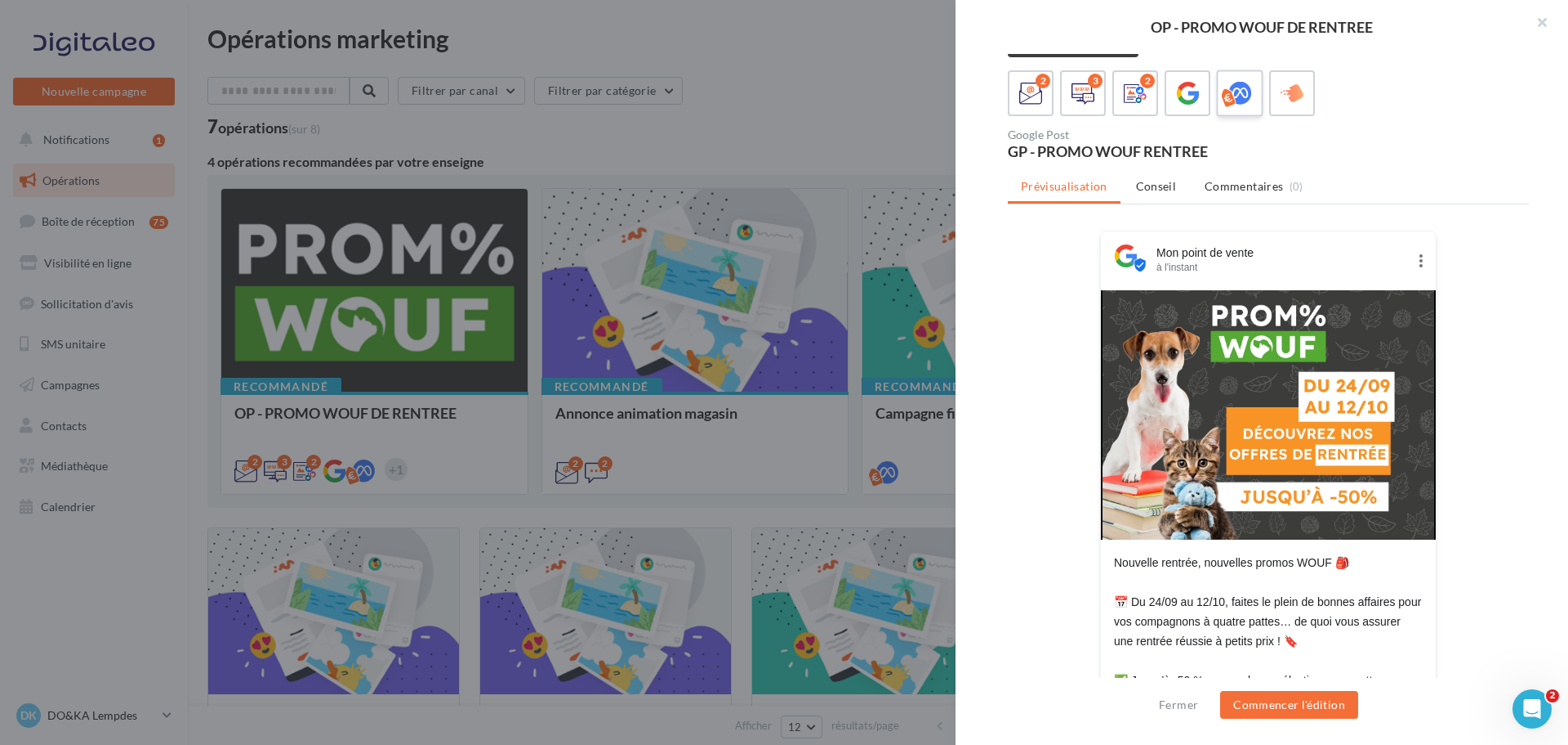
click at [1246, 97] on icon at bounding box center [1240, 93] width 23 height 23
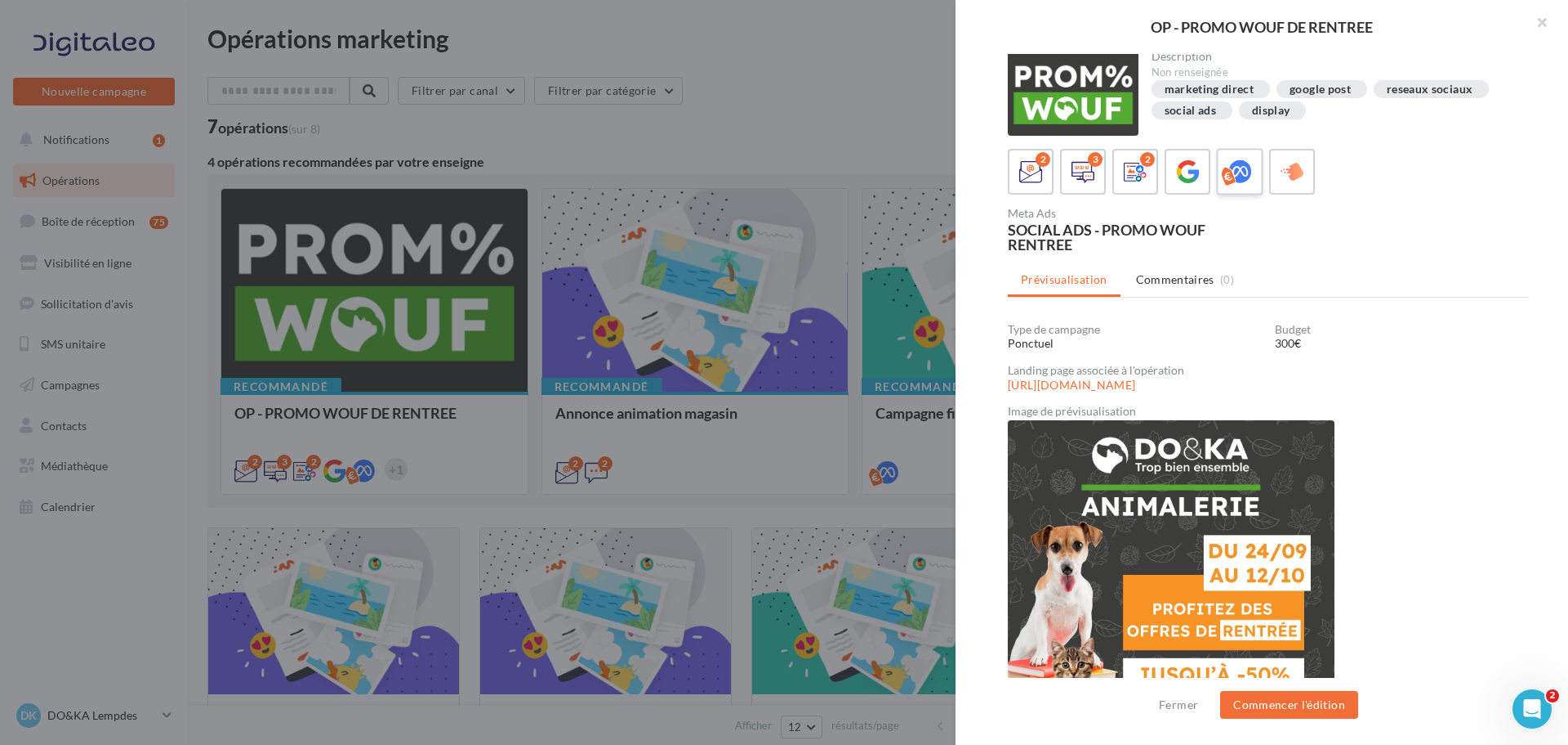
scroll to position [58, 0]
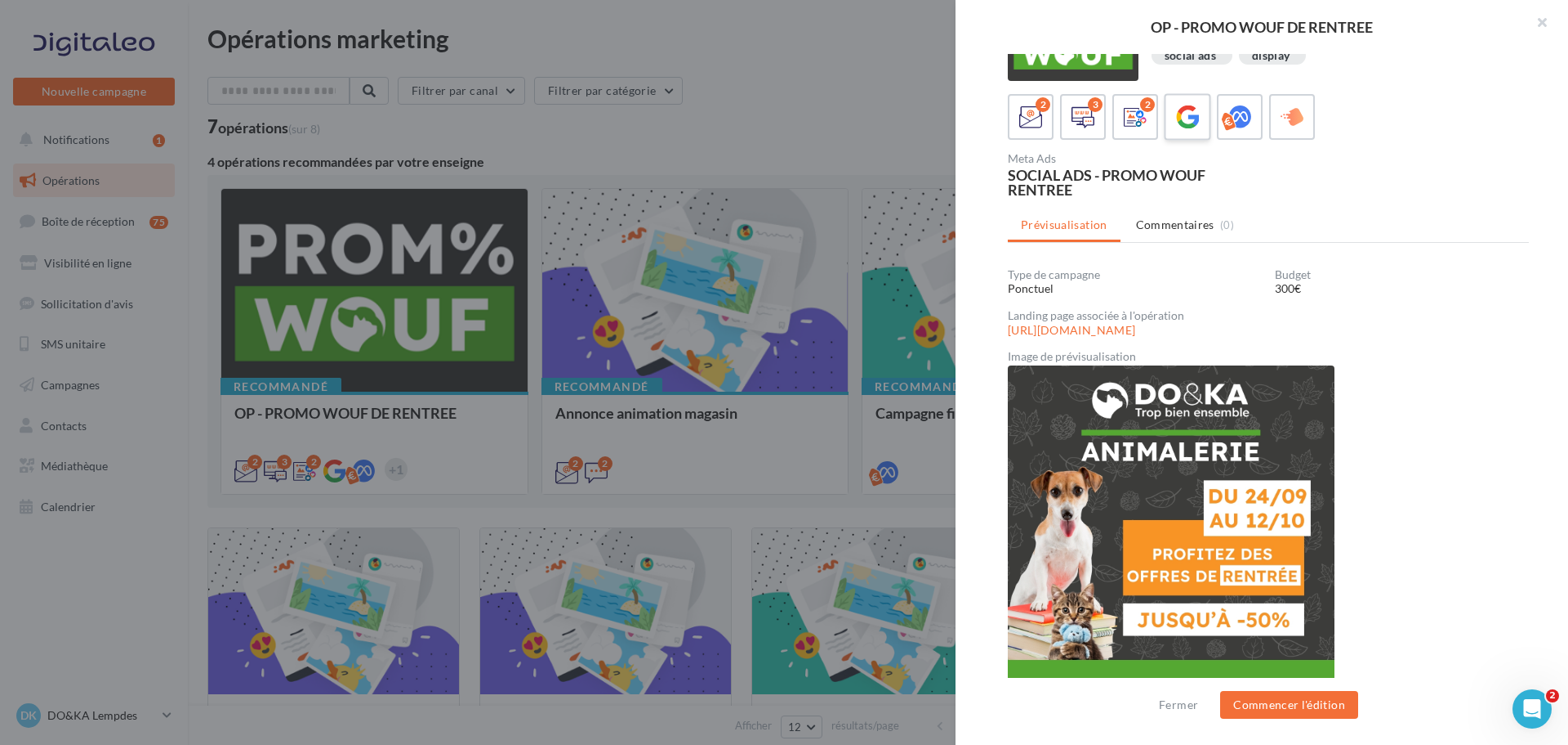
click at [1197, 116] on icon at bounding box center [1187, 116] width 23 height 23
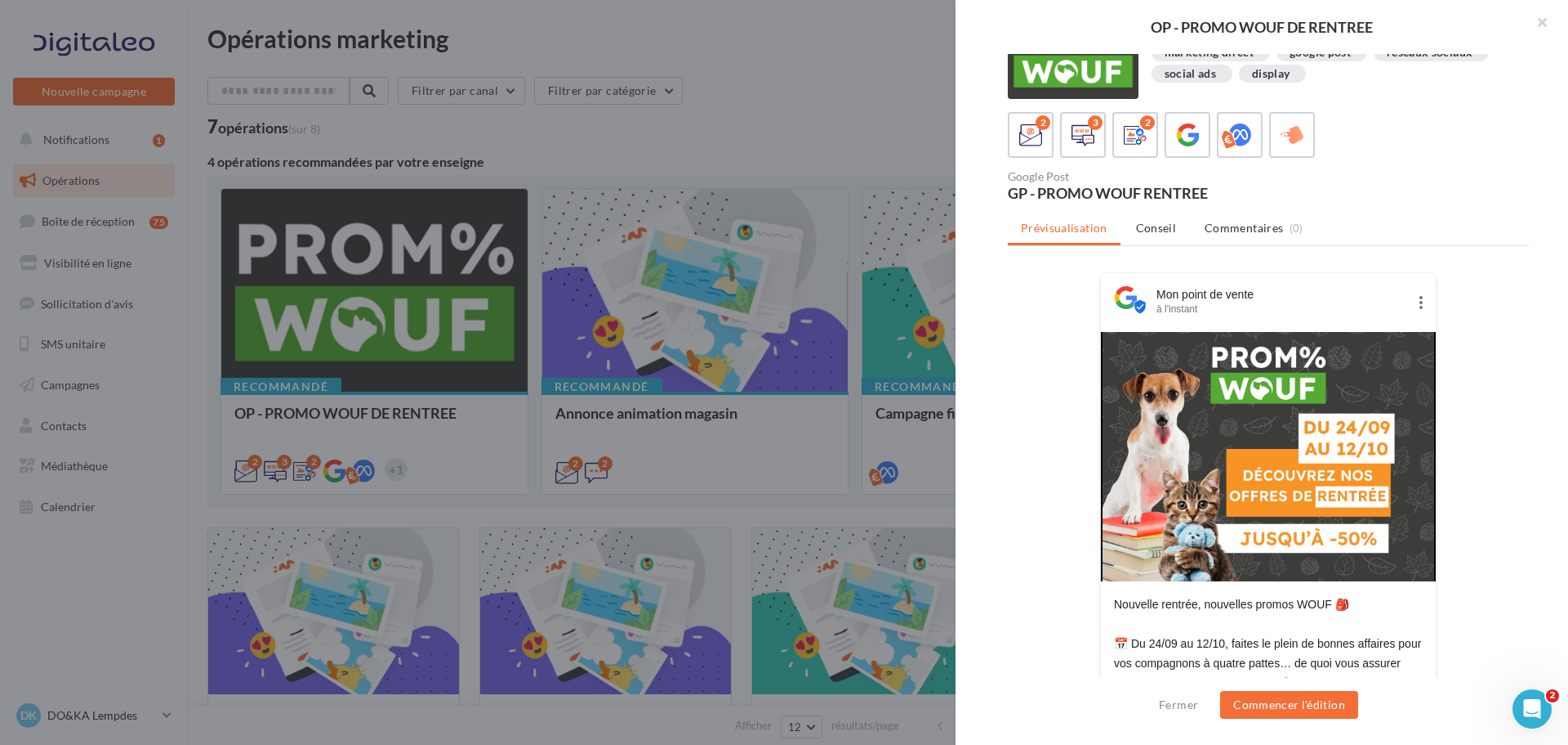
scroll to position [82, 0]
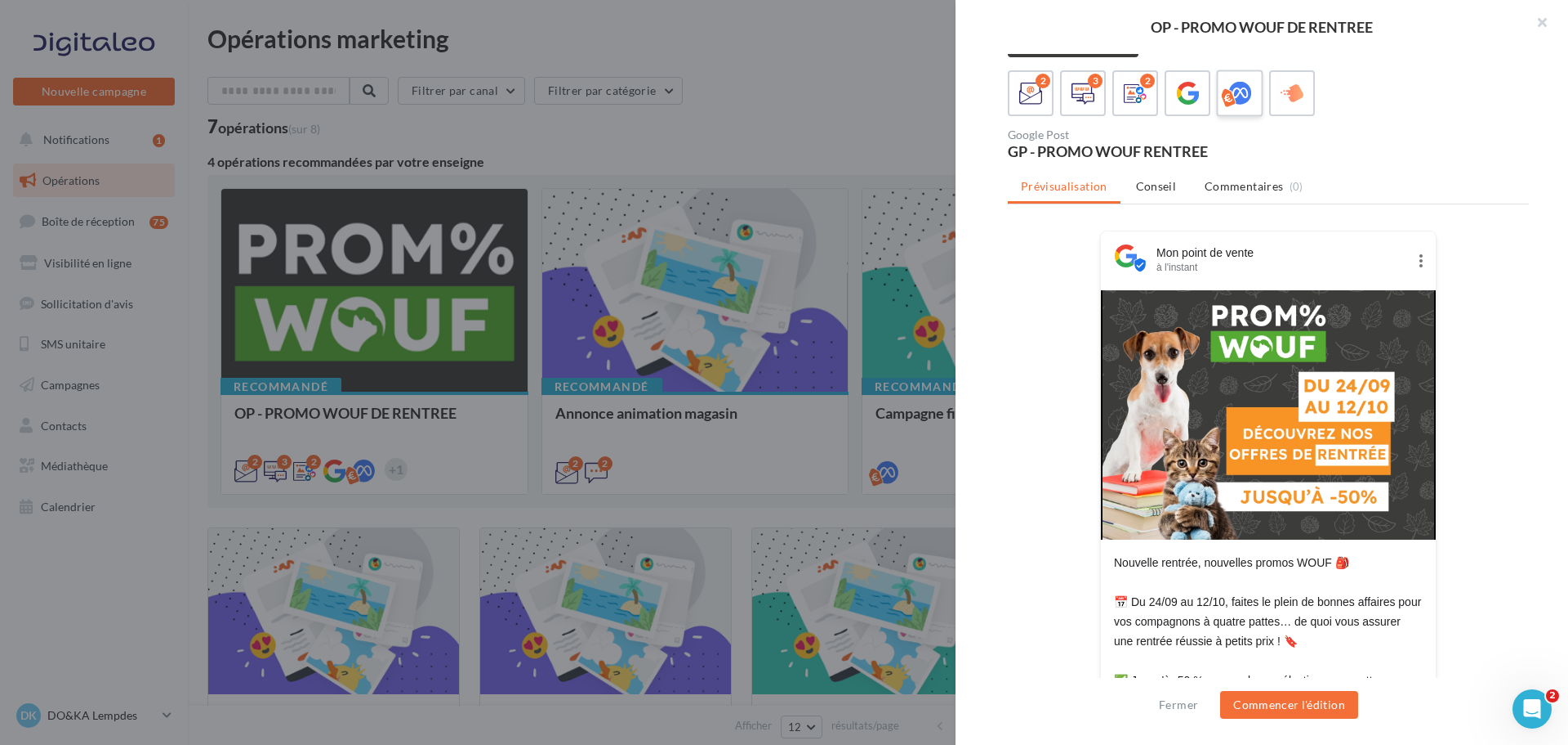
click at [1242, 88] on icon at bounding box center [1240, 93] width 23 height 23
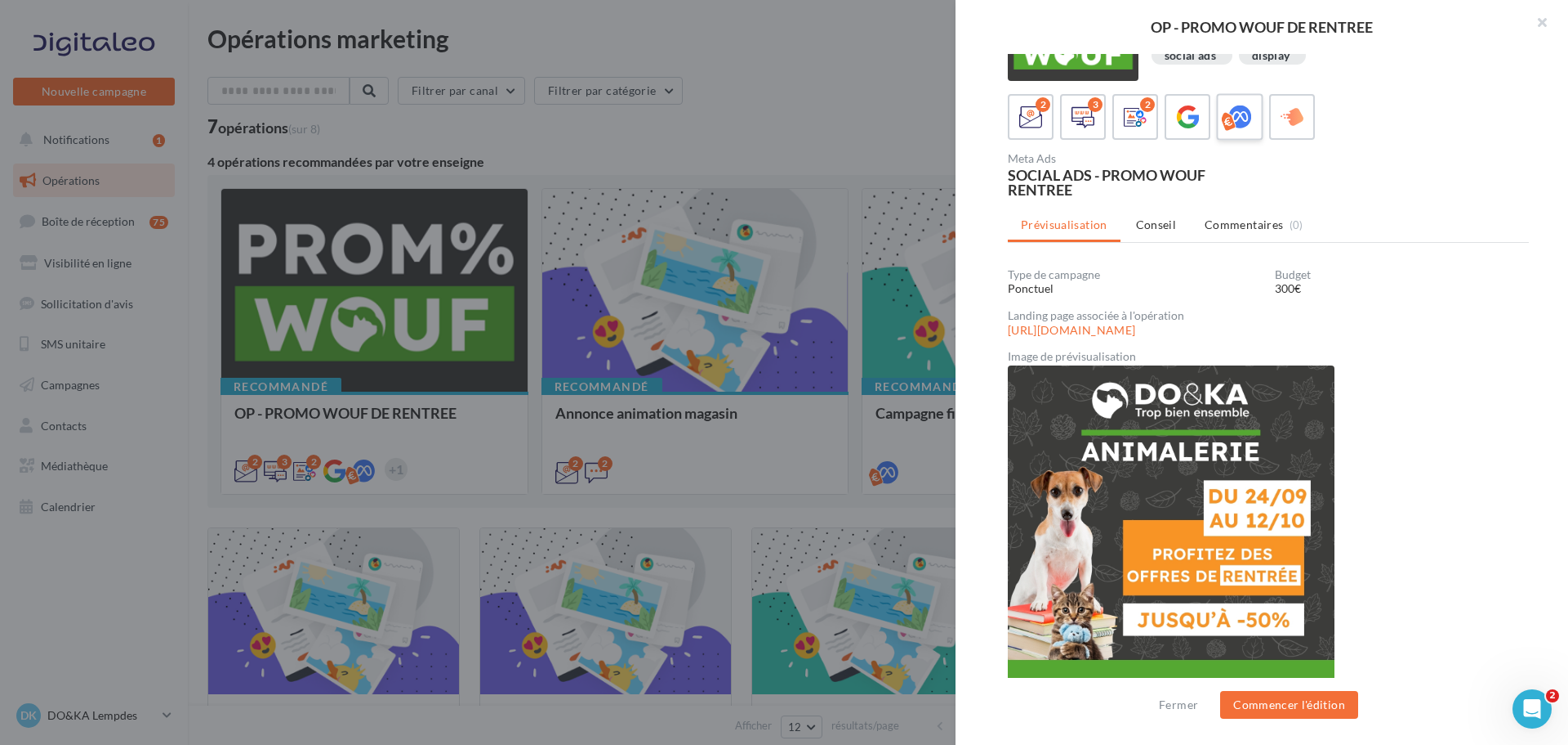
scroll to position [58, 0]
click at [1285, 132] on label at bounding box center [1292, 116] width 47 height 47
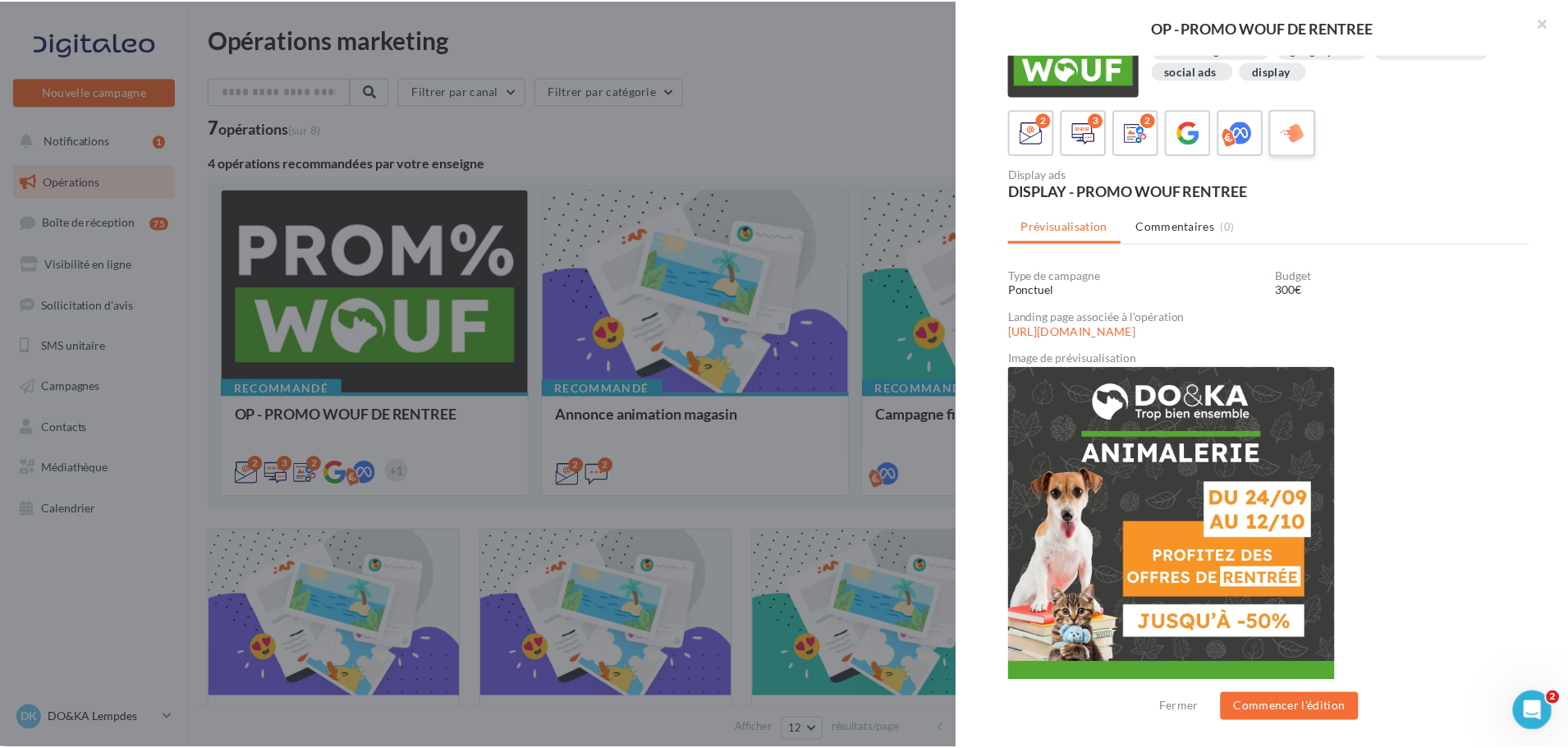
scroll to position [3, 0]
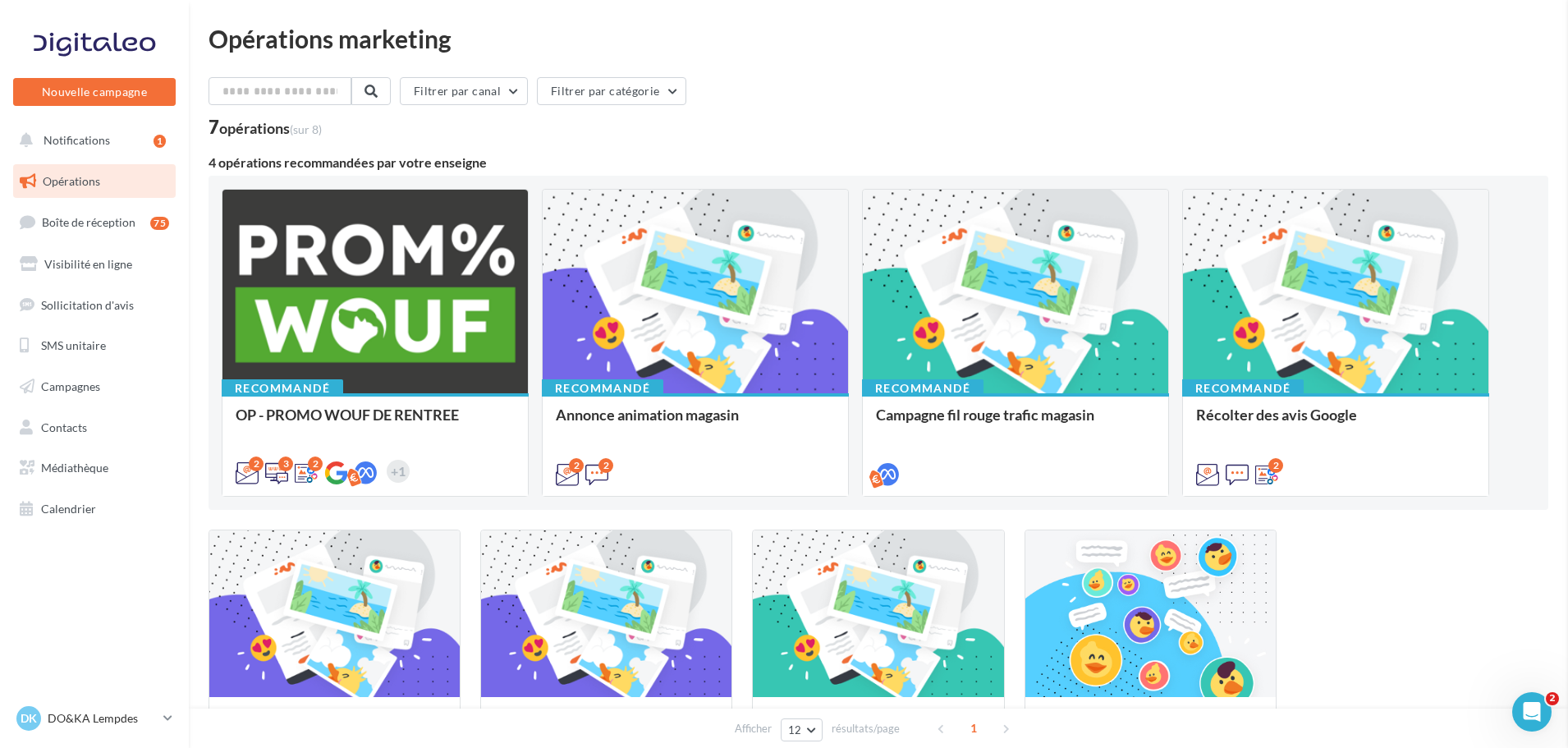
click at [83, 144] on span "Notifications" at bounding box center [76, 139] width 67 height 14
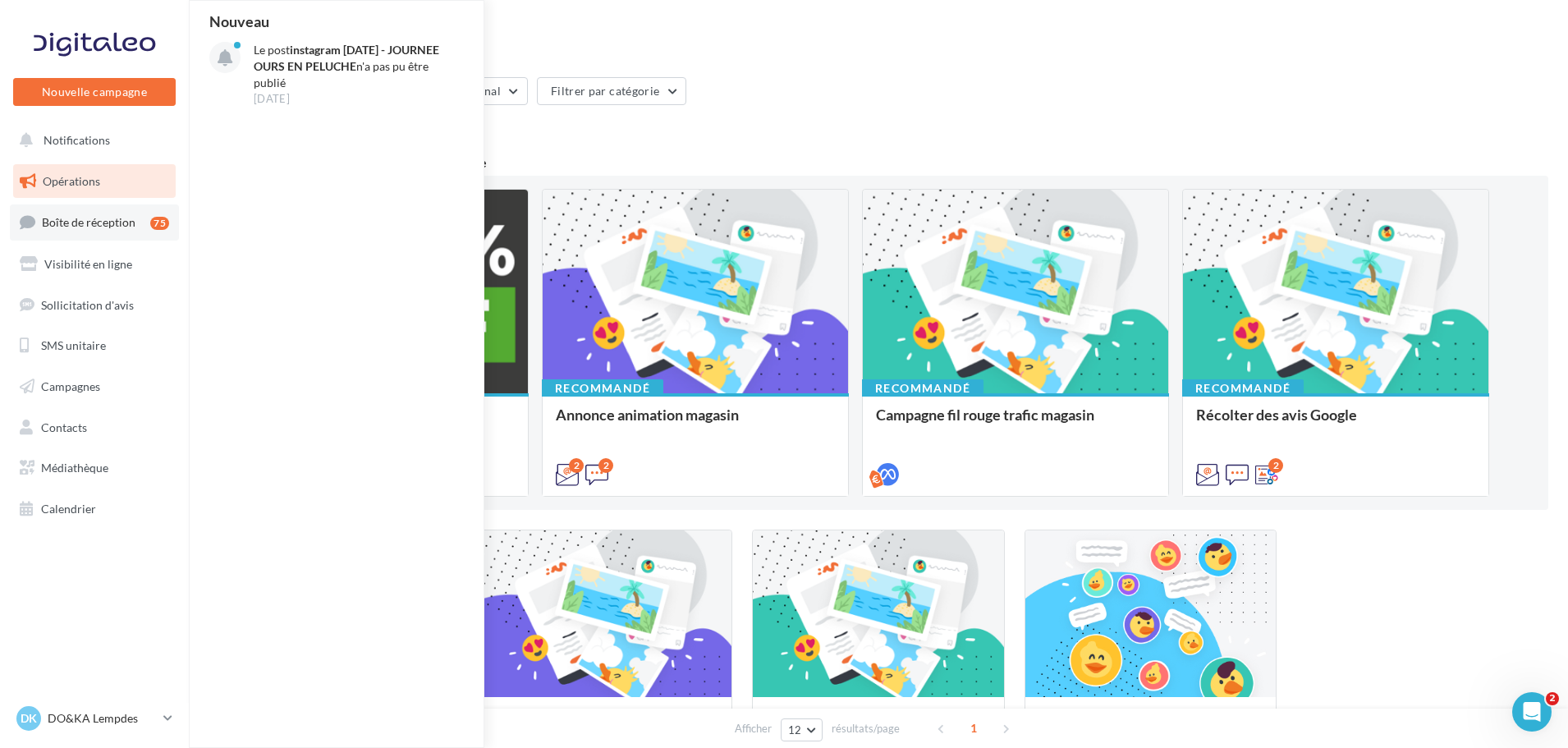
click at [87, 221] on span "Boîte de réception" at bounding box center [88, 221] width 93 height 14
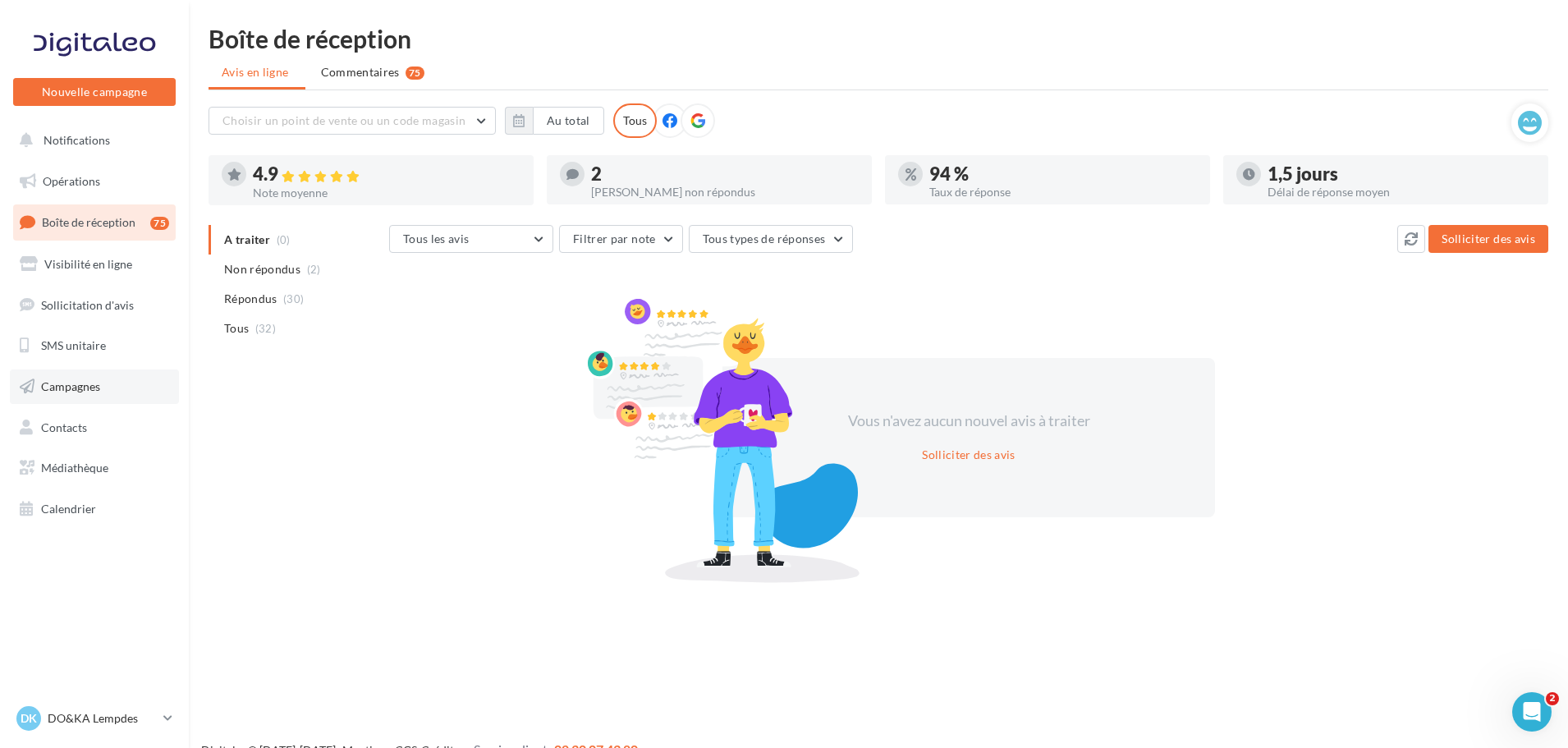
click at [85, 385] on span "Campagnes" at bounding box center [71, 385] width 59 height 14
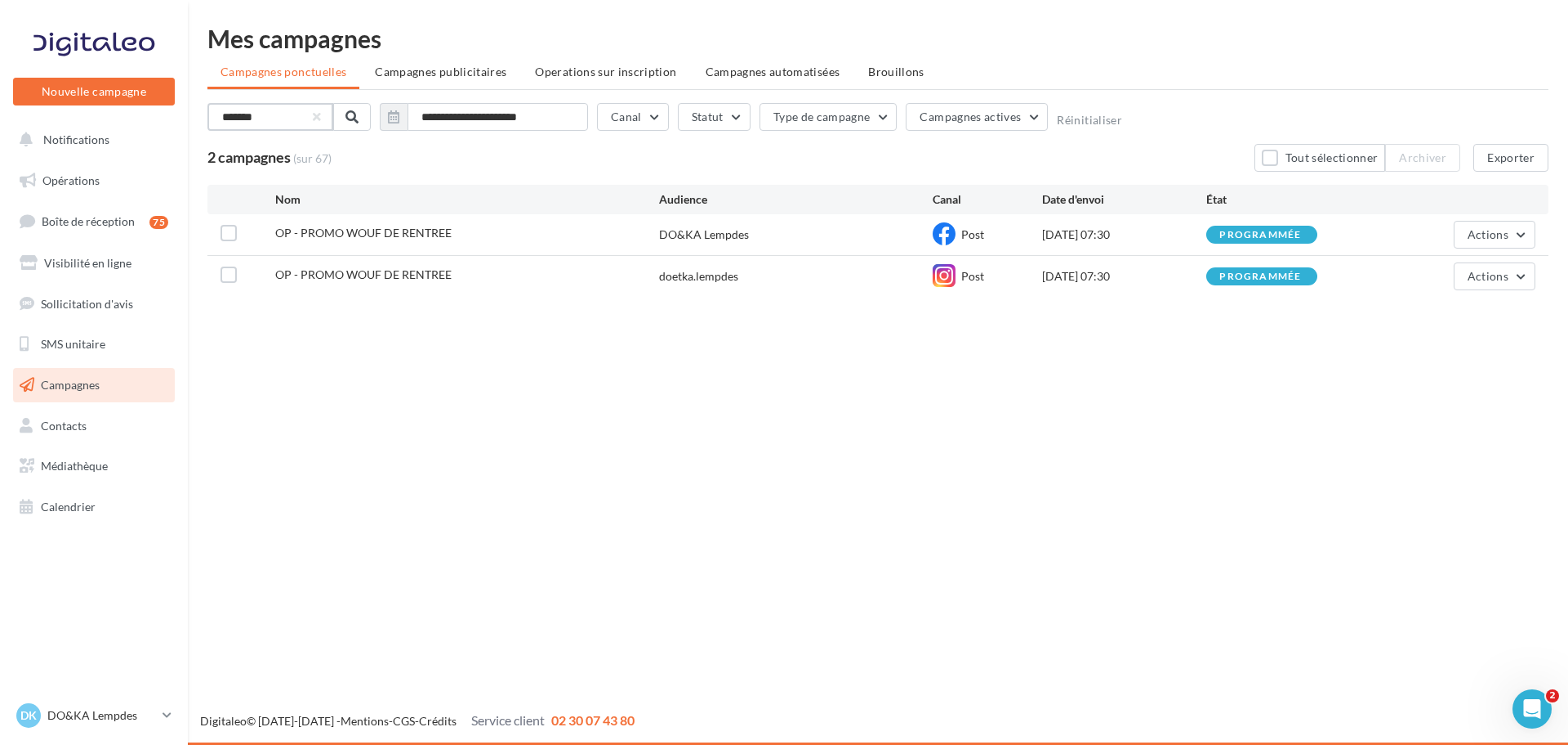
drag, startPoint x: 292, startPoint y: 117, endPoint x: 193, endPoint y: 118, distance: 99.0
click at [186, 118] on div "Nouvelle campagne Nouvelle campagne Notifications Opérations Boîte de réception…" at bounding box center [784, 372] width 1568 height 745
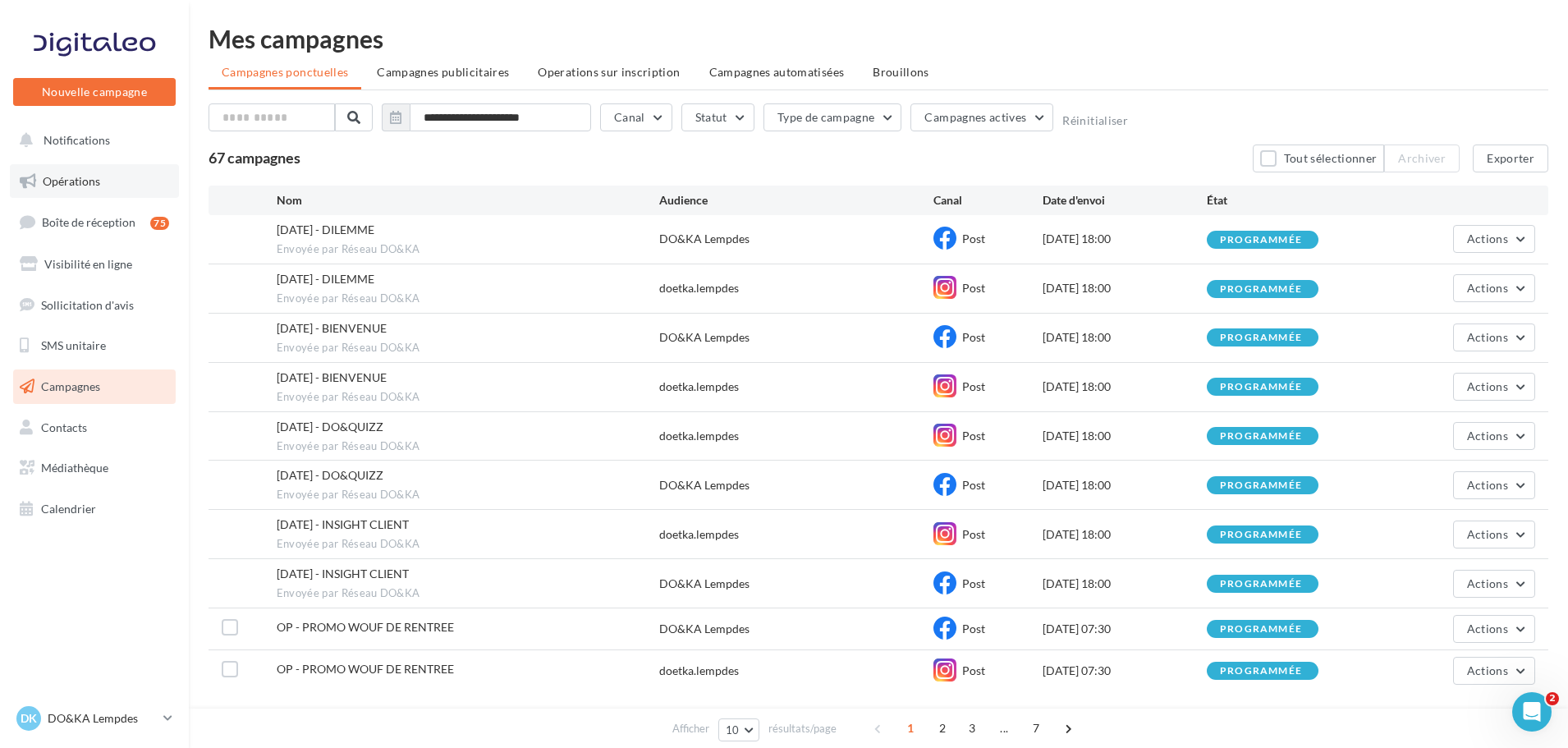
click at [58, 176] on span "Opérations" at bounding box center [71, 181] width 57 height 14
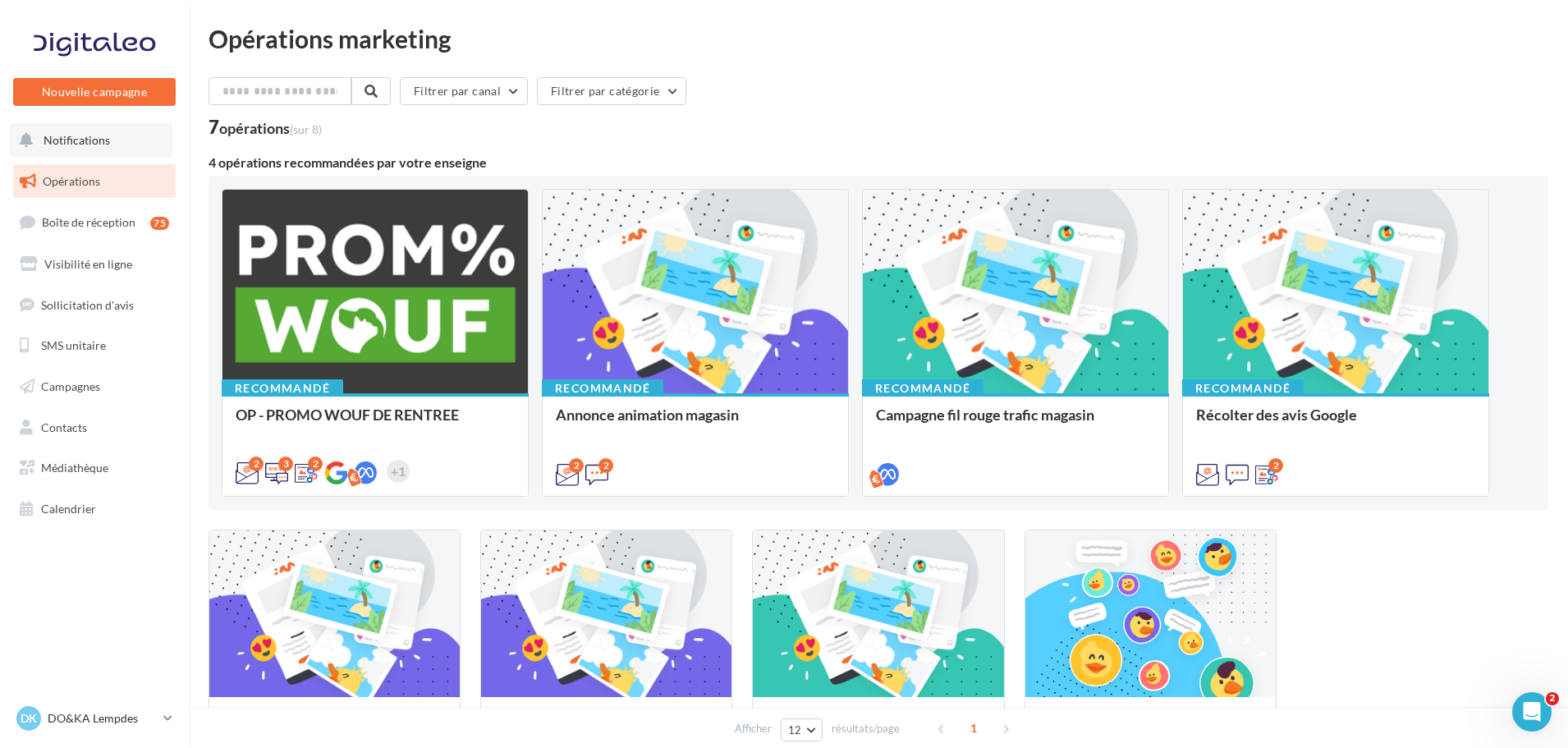
click at [74, 143] on span "Notifications" at bounding box center [76, 139] width 67 height 14
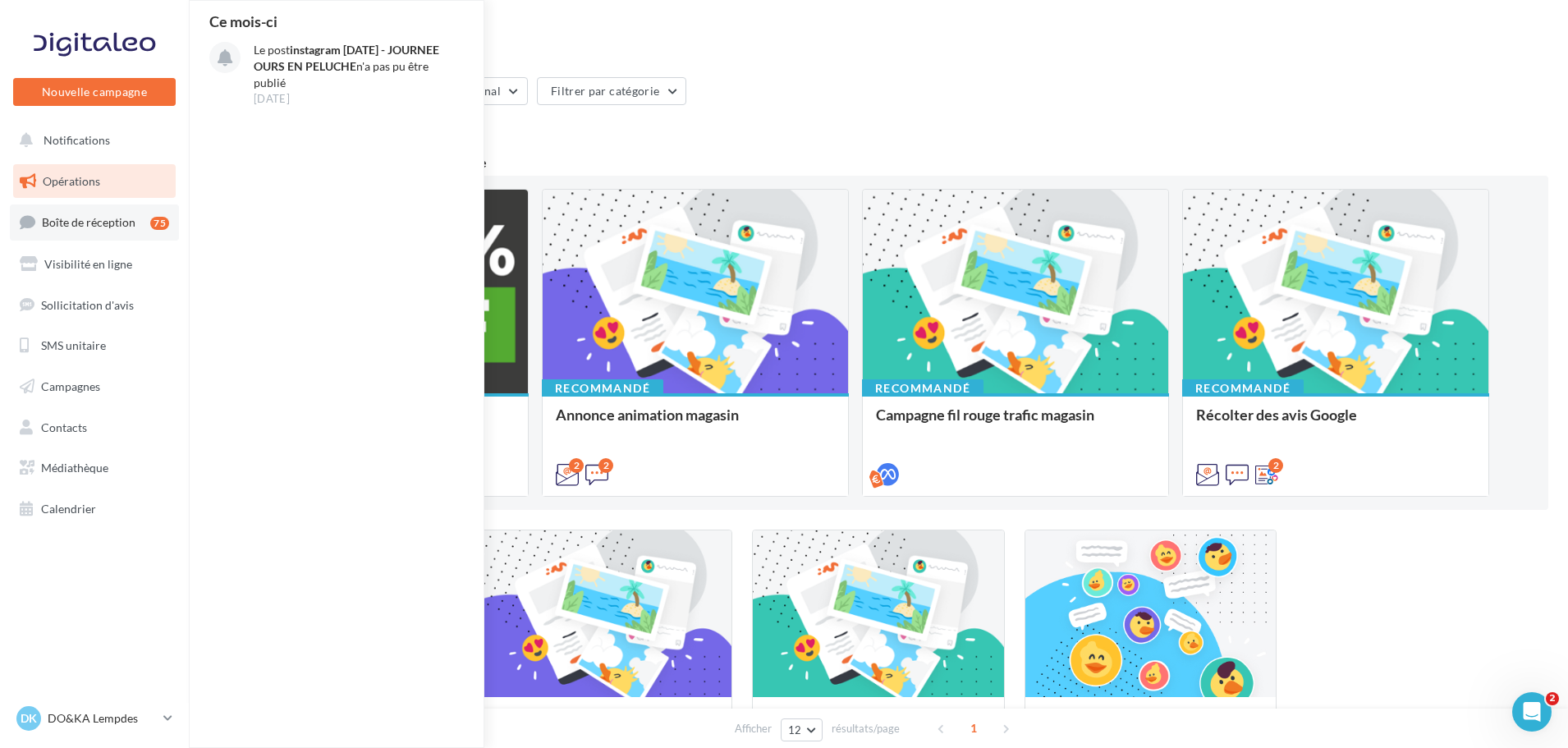
click at [87, 221] on span "Boîte de réception" at bounding box center [88, 221] width 93 height 14
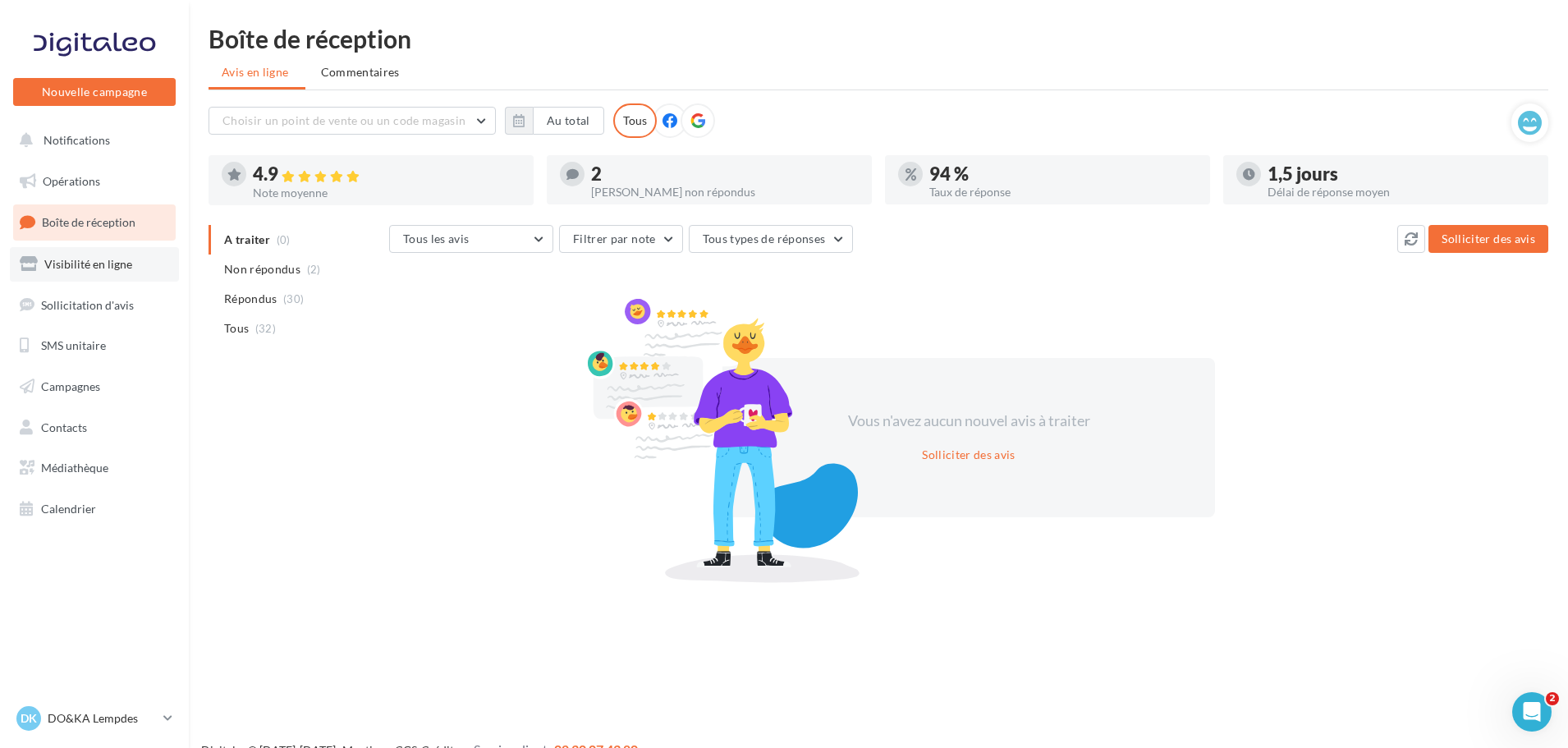
click at [97, 266] on span "Visibilité en ligne" at bounding box center [88, 264] width 88 height 14
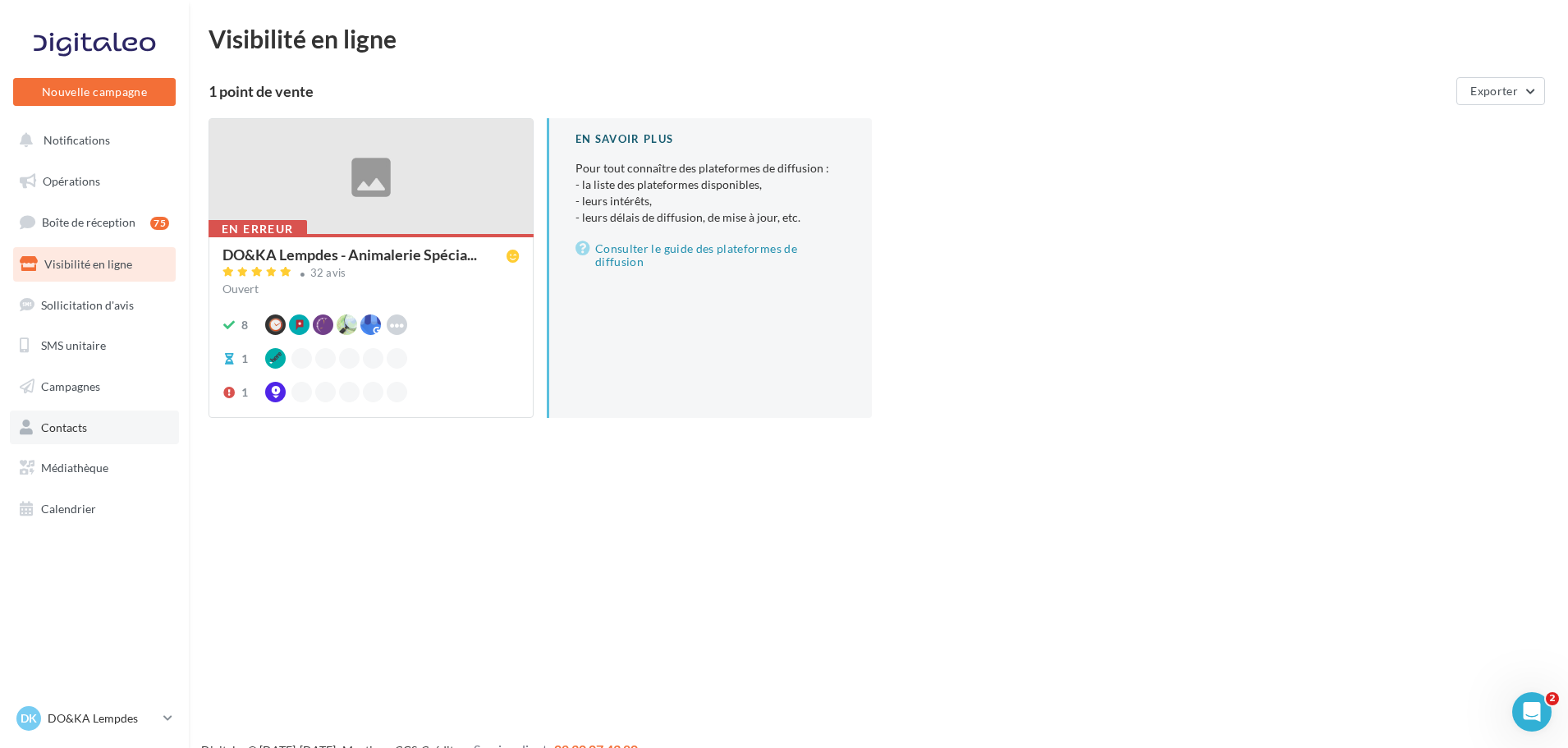
click at [79, 423] on span "Contacts" at bounding box center [64, 427] width 46 height 14
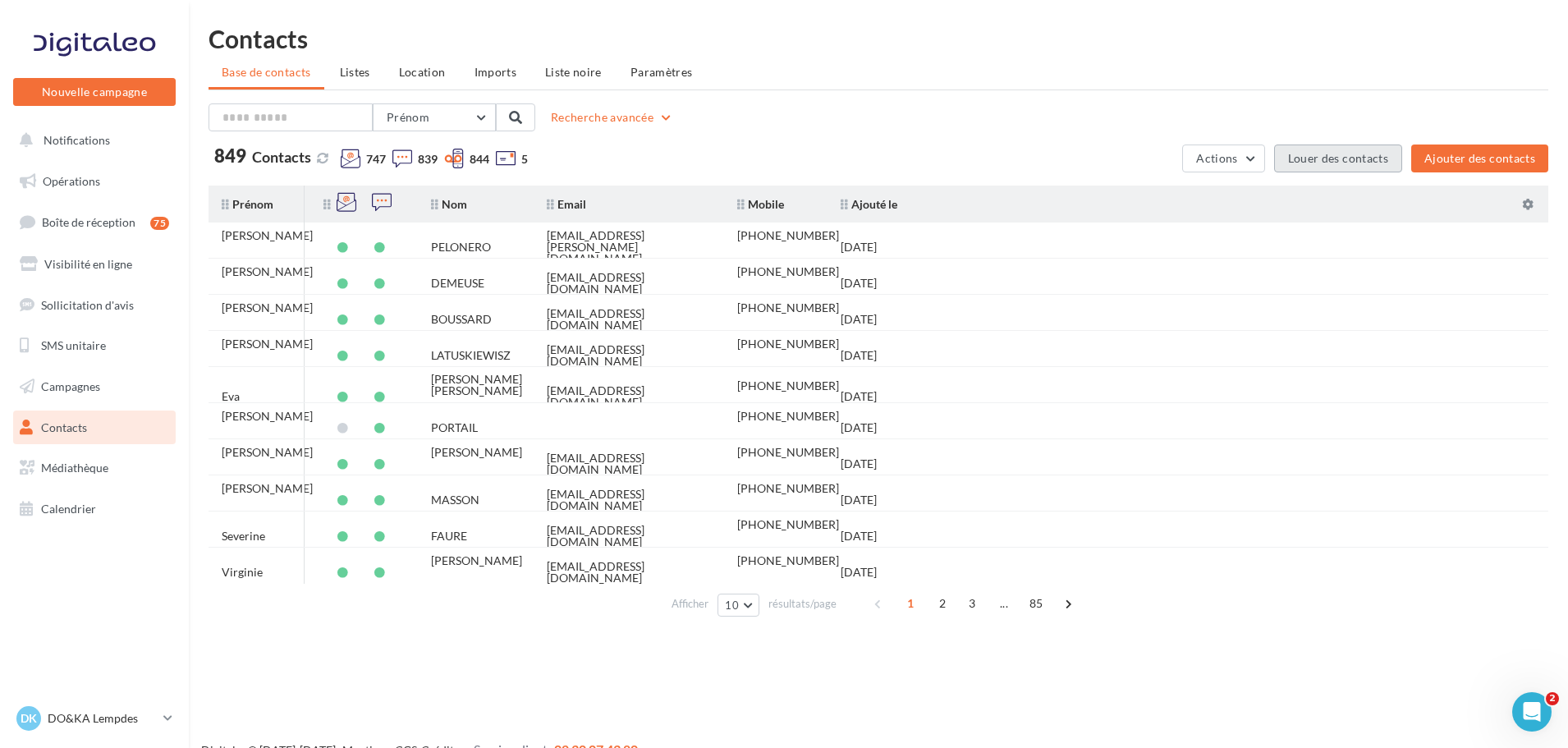
click at [1331, 156] on button "Louer des contacts" at bounding box center [1338, 158] width 128 height 28
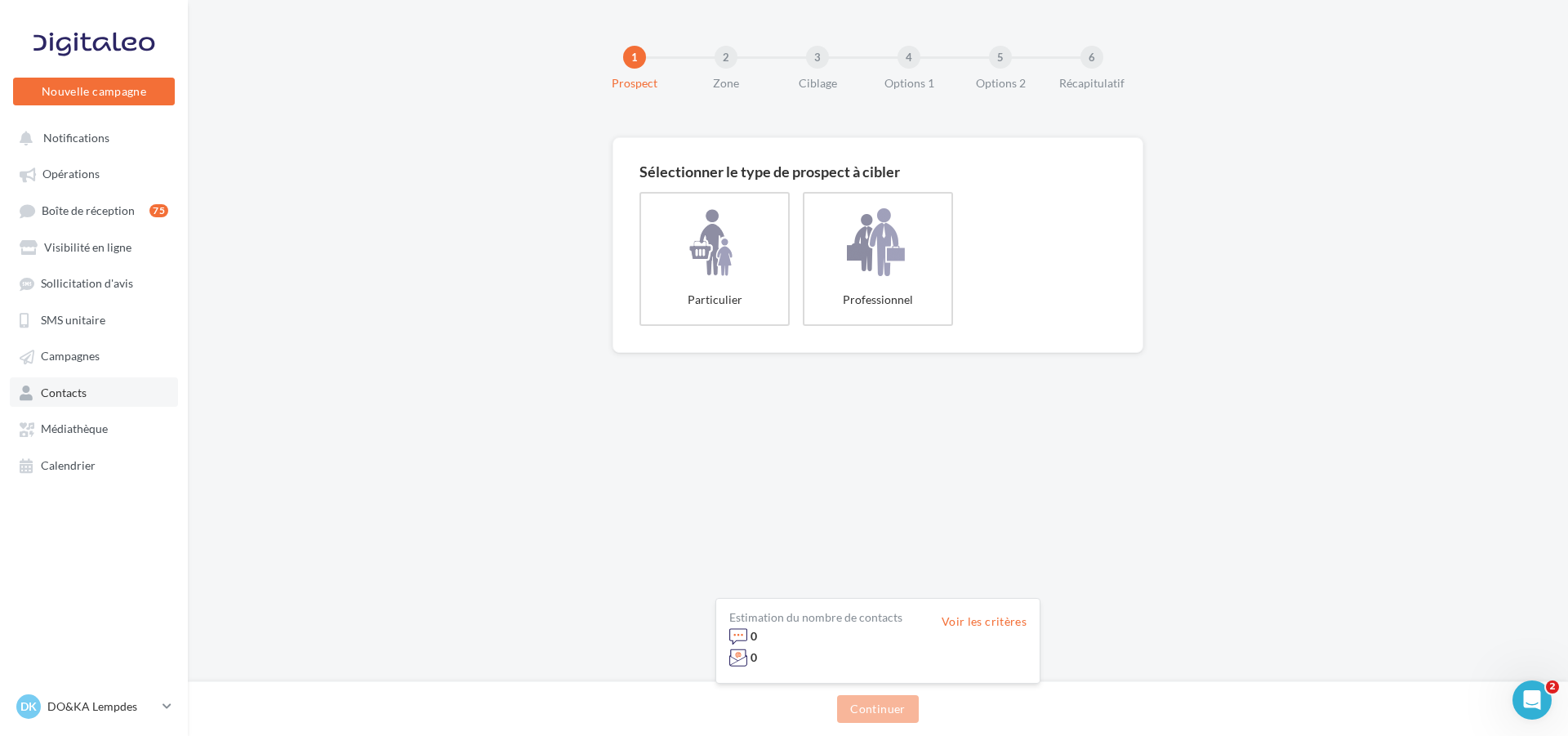
click at [51, 391] on span "Contacts" at bounding box center [64, 392] width 46 height 14
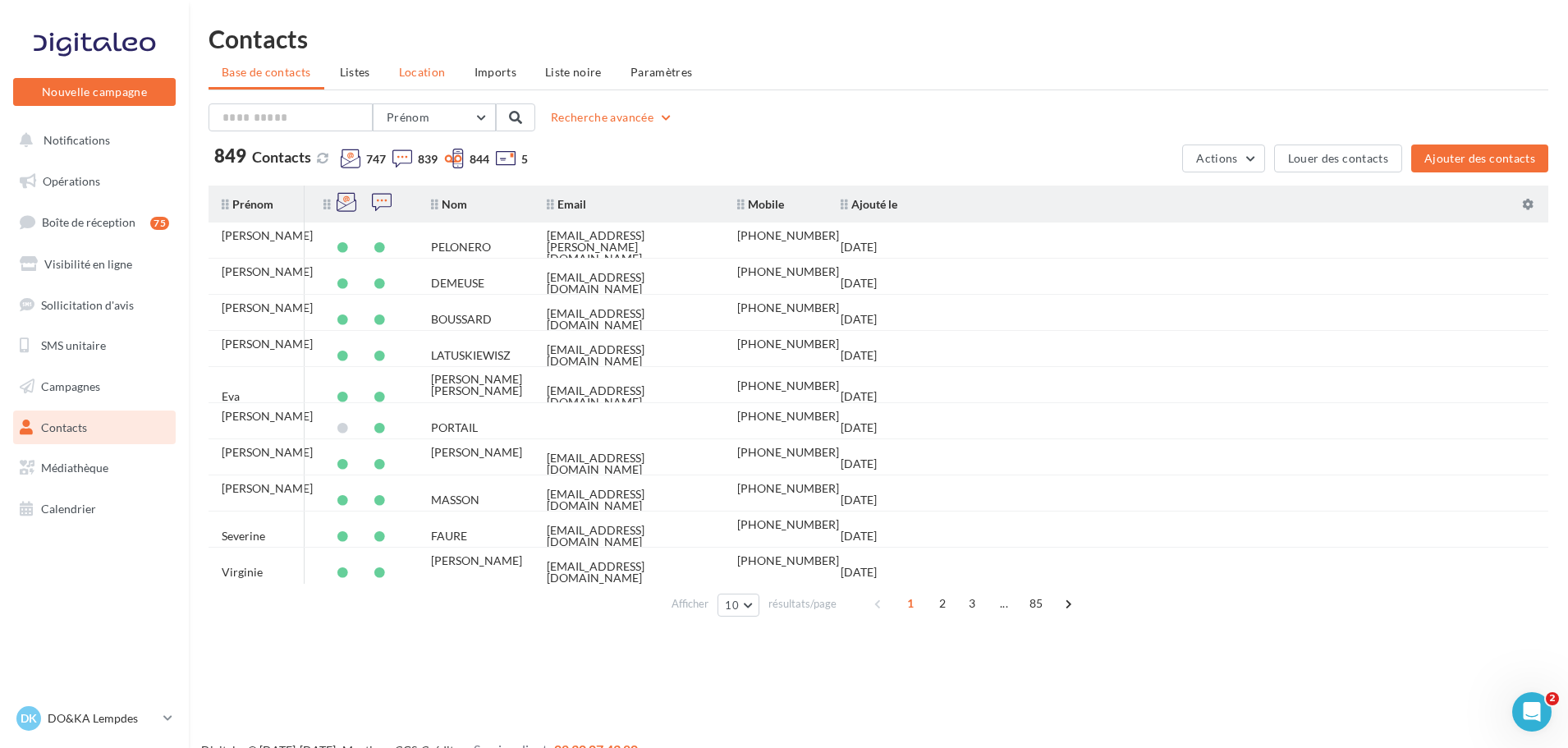
click at [416, 75] on span "Location" at bounding box center [422, 72] width 47 height 14
